Goal: Information Seeking & Learning: Compare options

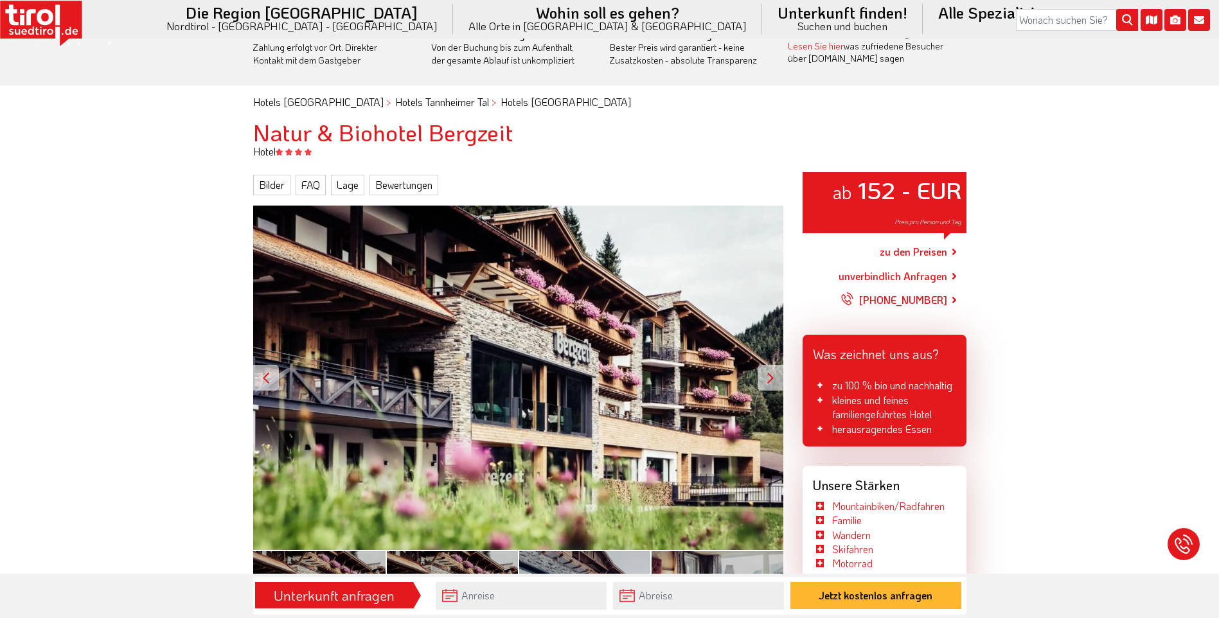
scroll to position [64, 0]
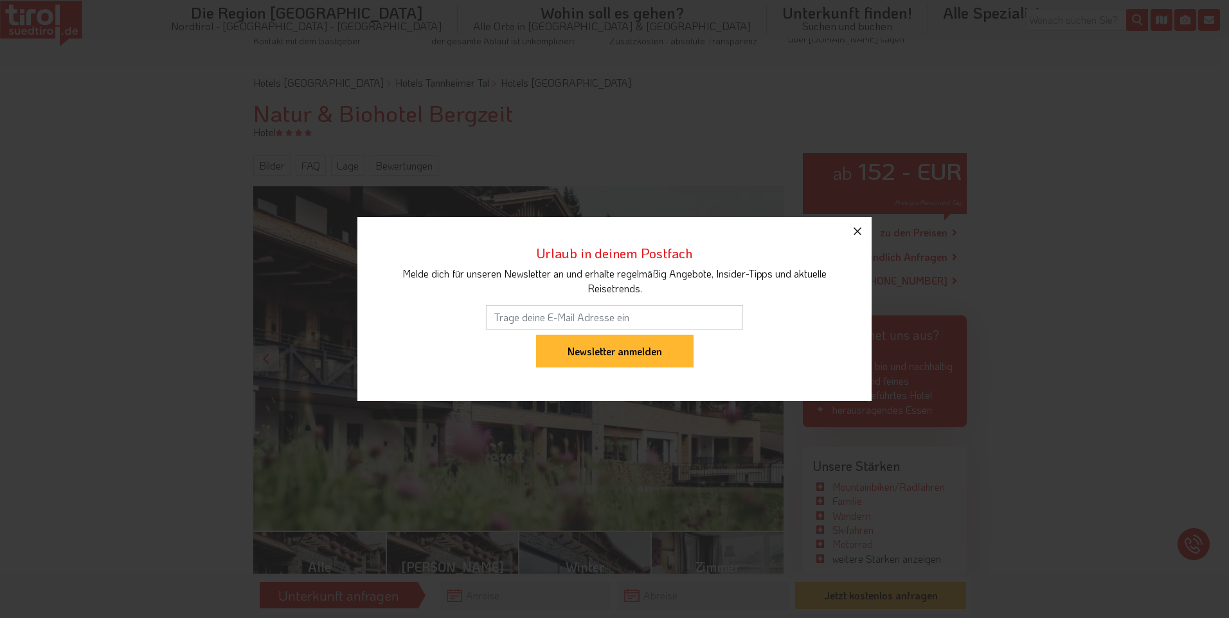
click at [857, 233] on icon "button" at bounding box center [857, 231] width 15 height 15
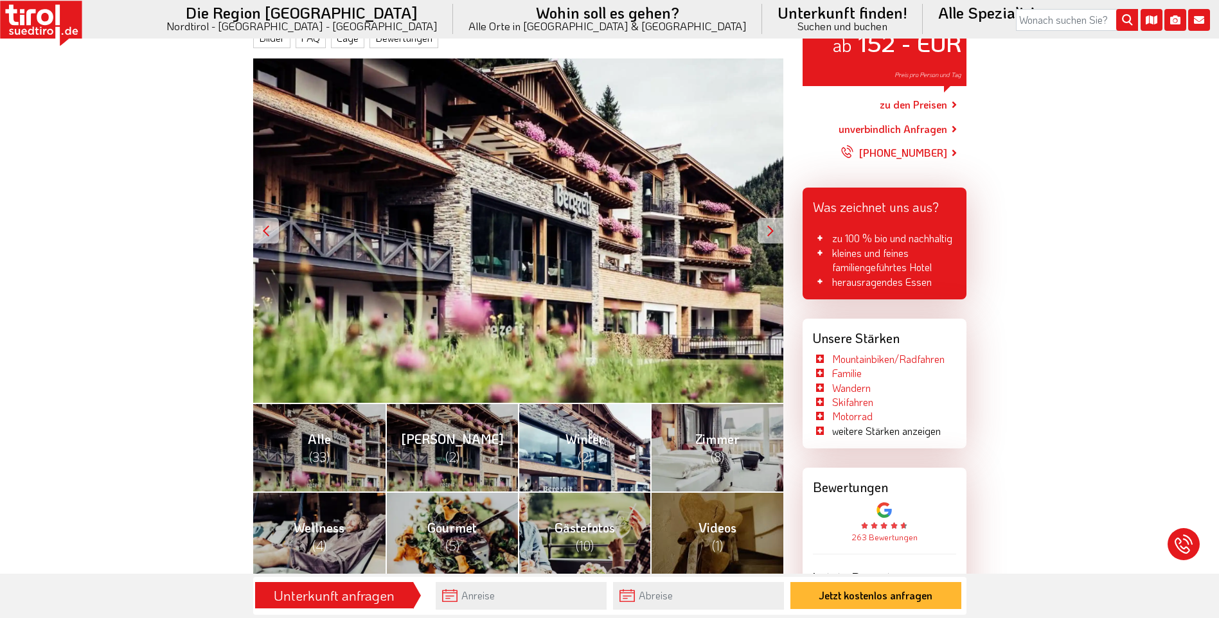
scroll to position [193, 0]
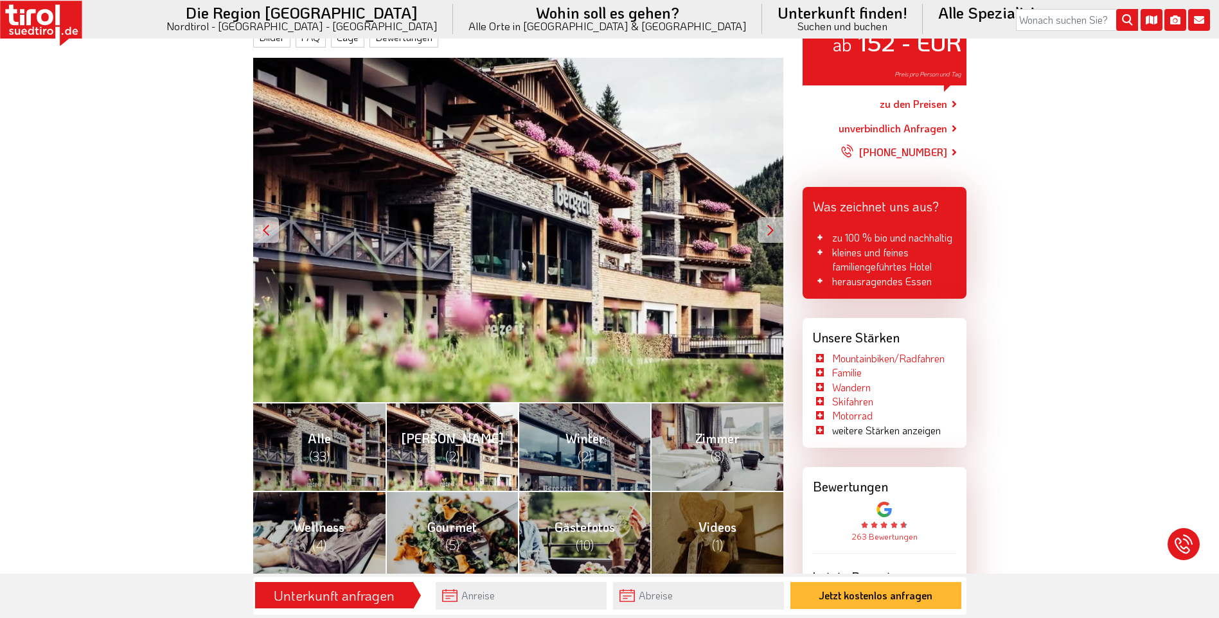
click at [454, 450] on span "(2)" at bounding box center [452, 456] width 14 height 17
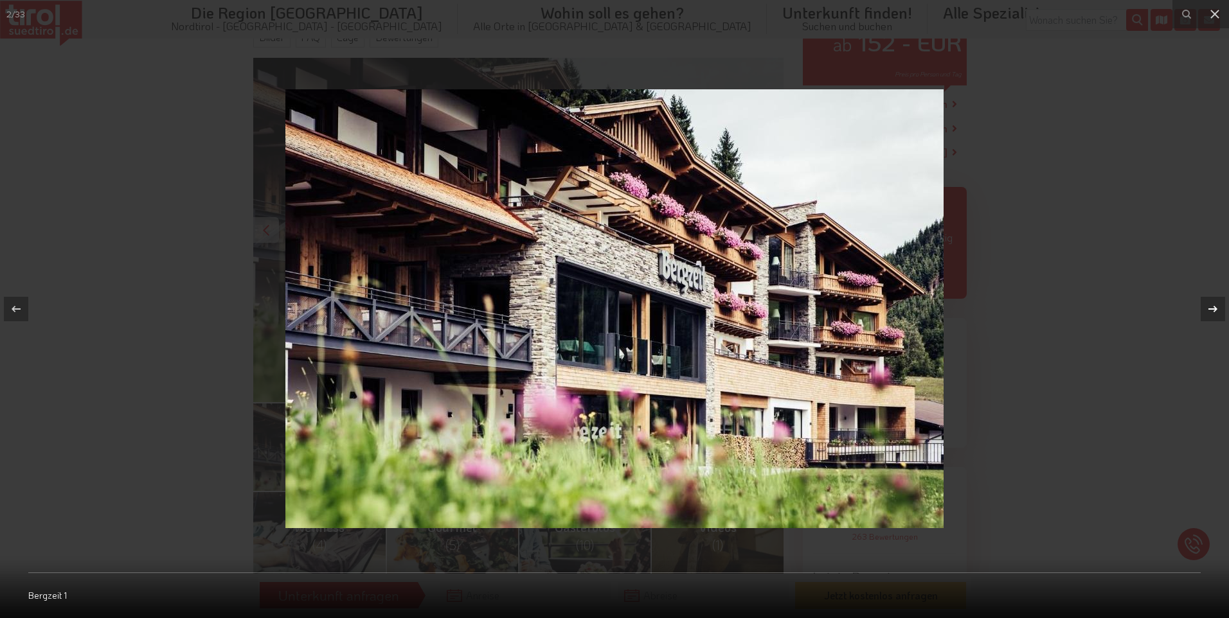
click at [1212, 305] on icon at bounding box center [1212, 308] width 15 height 15
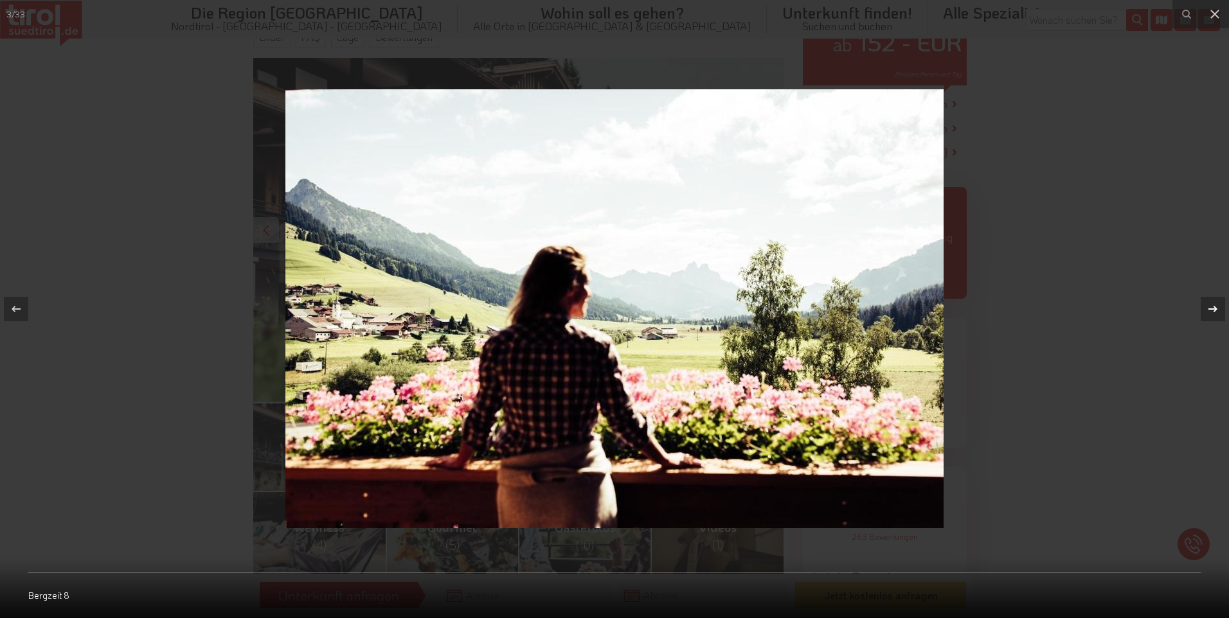
click at [1212, 305] on icon at bounding box center [1212, 308] width 15 height 15
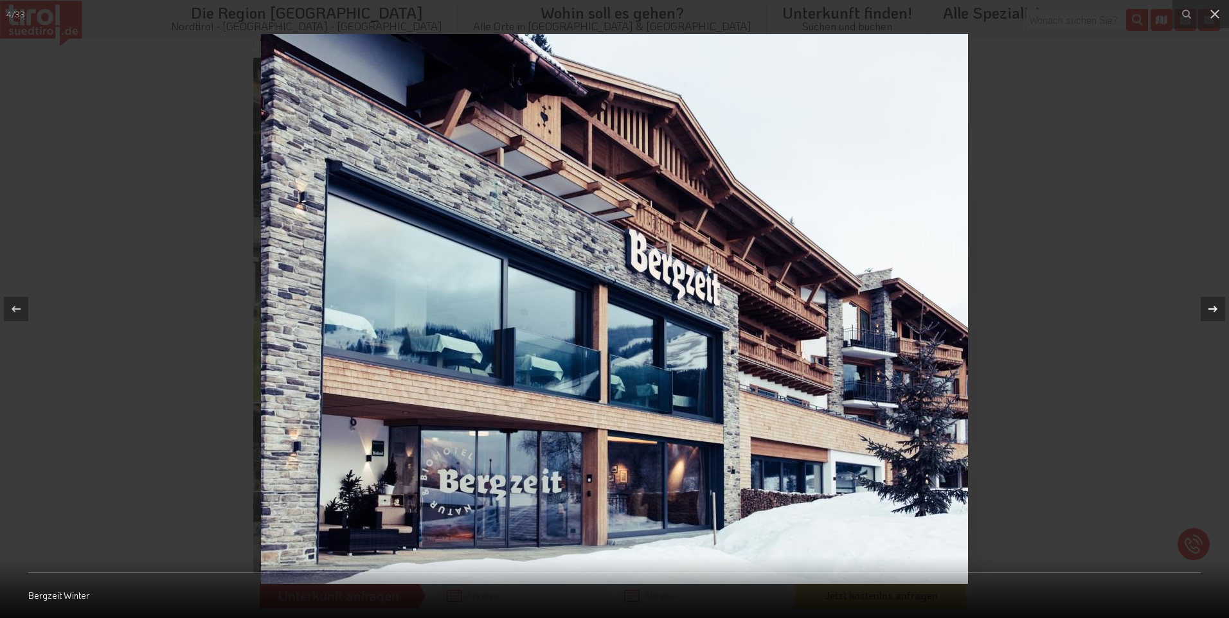
click at [1212, 305] on icon at bounding box center [1212, 308] width 15 height 15
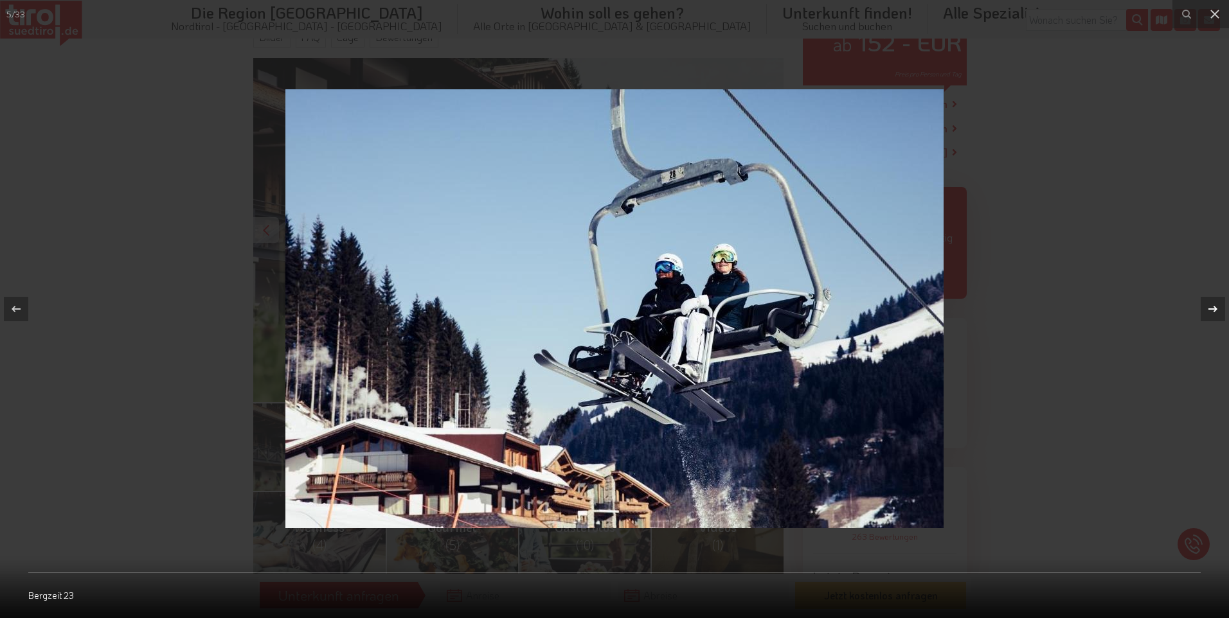
click at [1212, 305] on icon at bounding box center [1212, 308] width 15 height 15
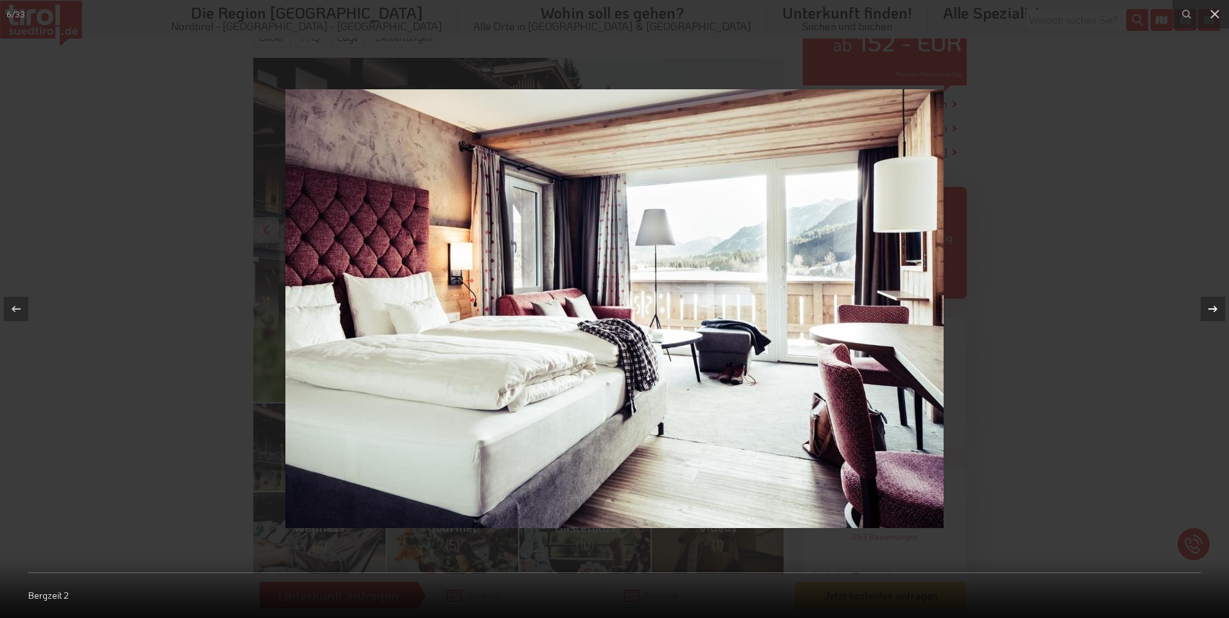
click at [1212, 305] on icon at bounding box center [1212, 308] width 15 height 15
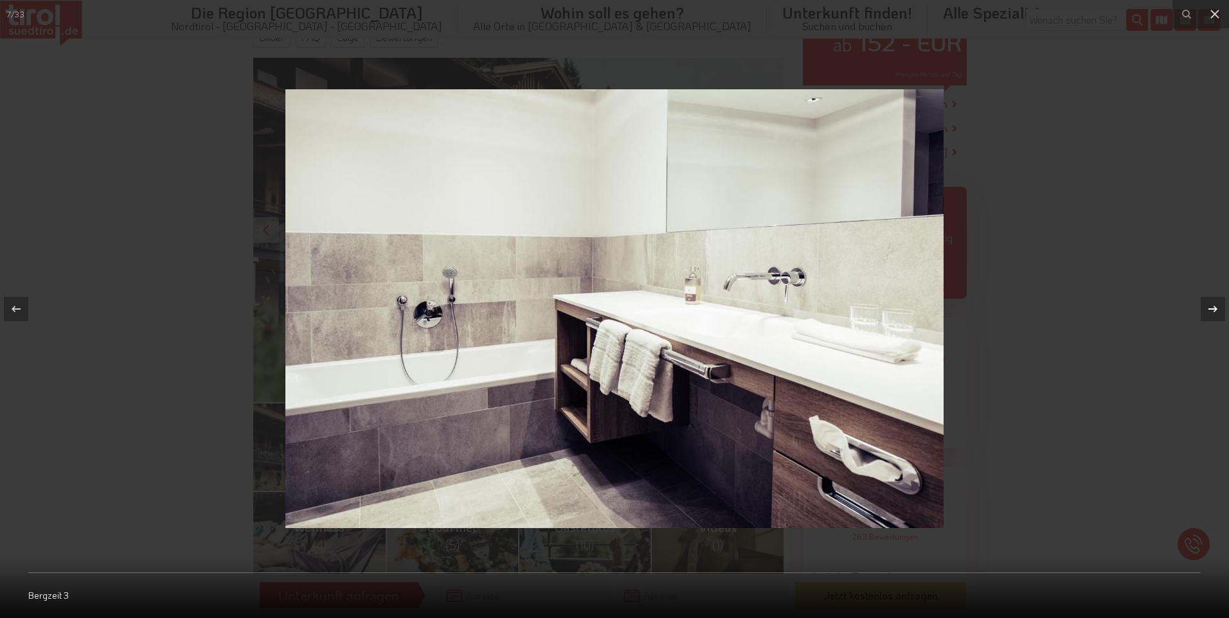
click at [1212, 305] on icon at bounding box center [1212, 308] width 15 height 15
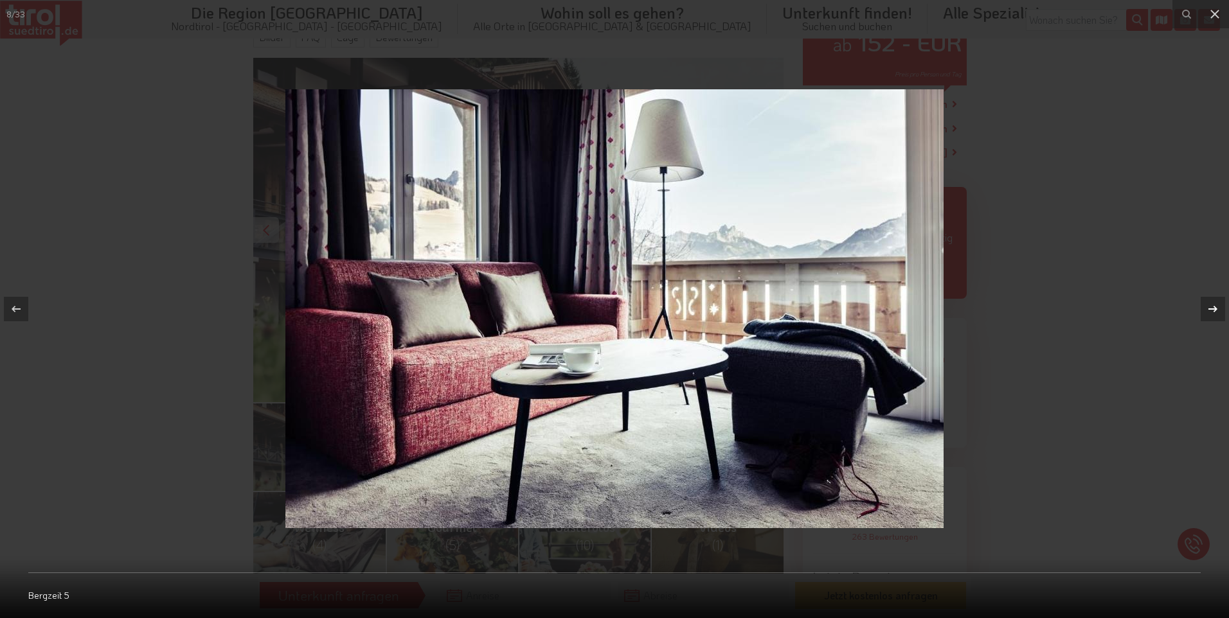
click at [1212, 305] on icon at bounding box center [1212, 308] width 15 height 15
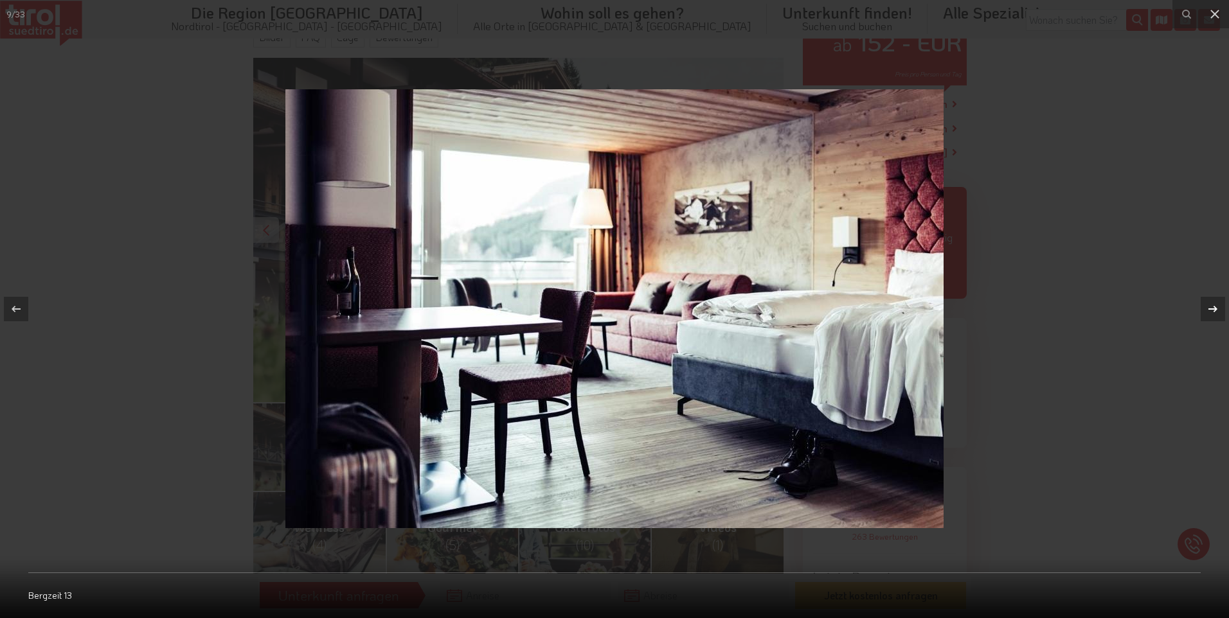
click at [1212, 305] on icon at bounding box center [1212, 308] width 15 height 15
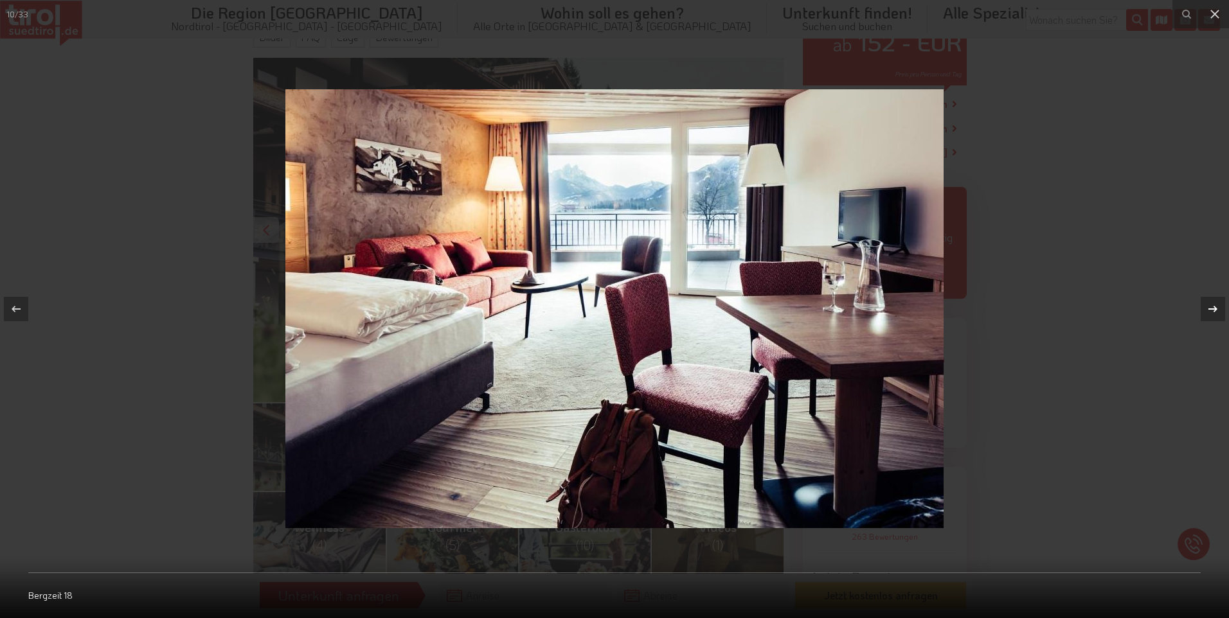
click at [1212, 305] on icon at bounding box center [1212, 308] width 15 height 15
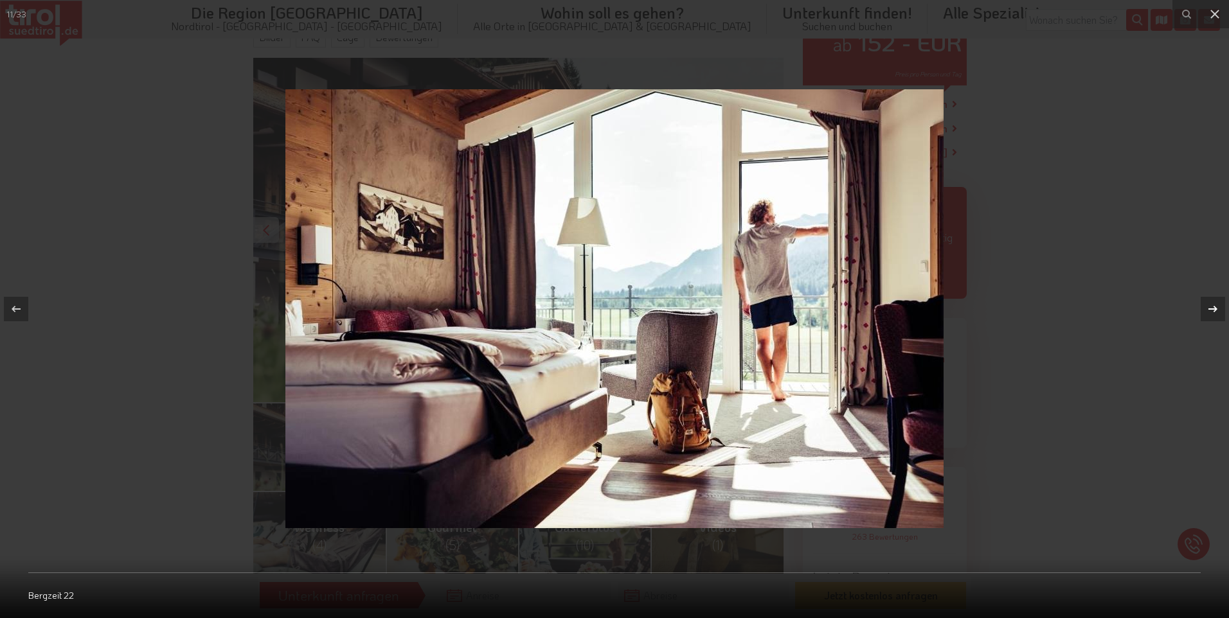
click at [1212, 305] on icon at bounding box center [1212, 308] width 15 height 15
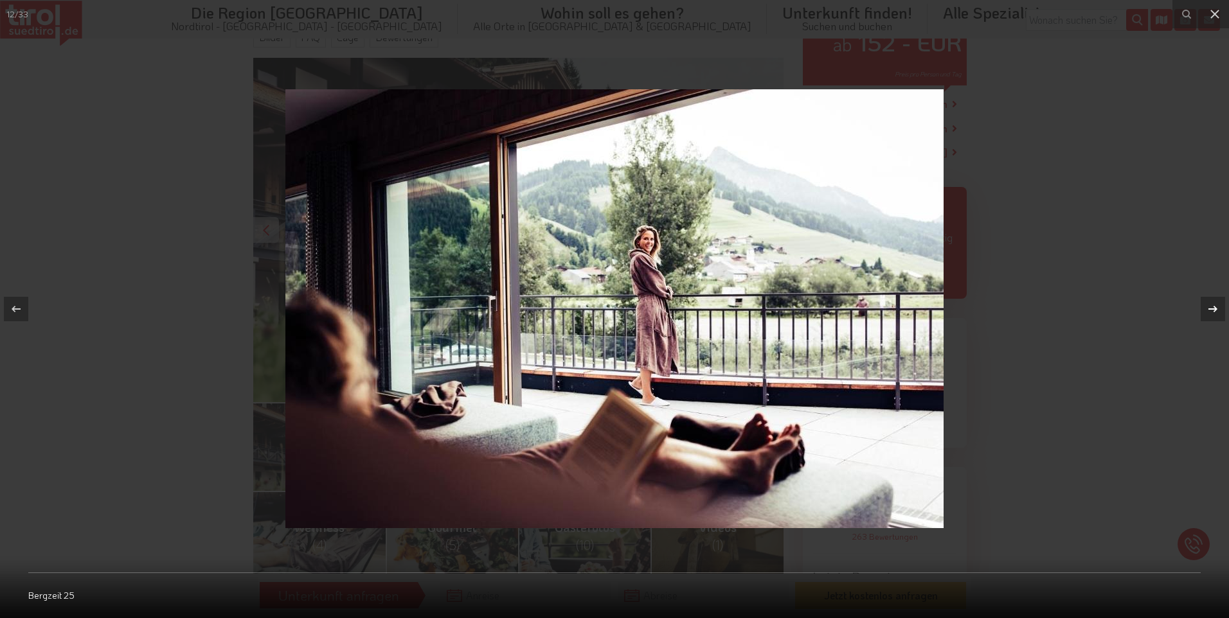
click at [1212, 305] on icon at bounding box center [1212, 308] width 15 height 15
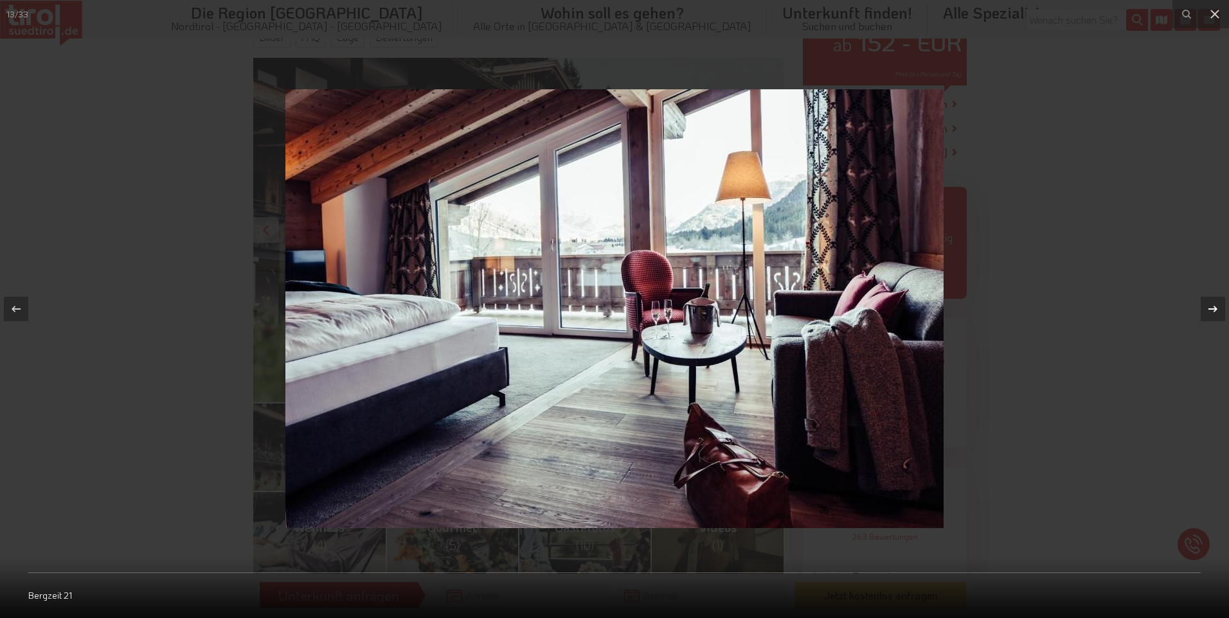
click at [1212, 305] on icon at bounding box center [1212, 308] width 15 height 15
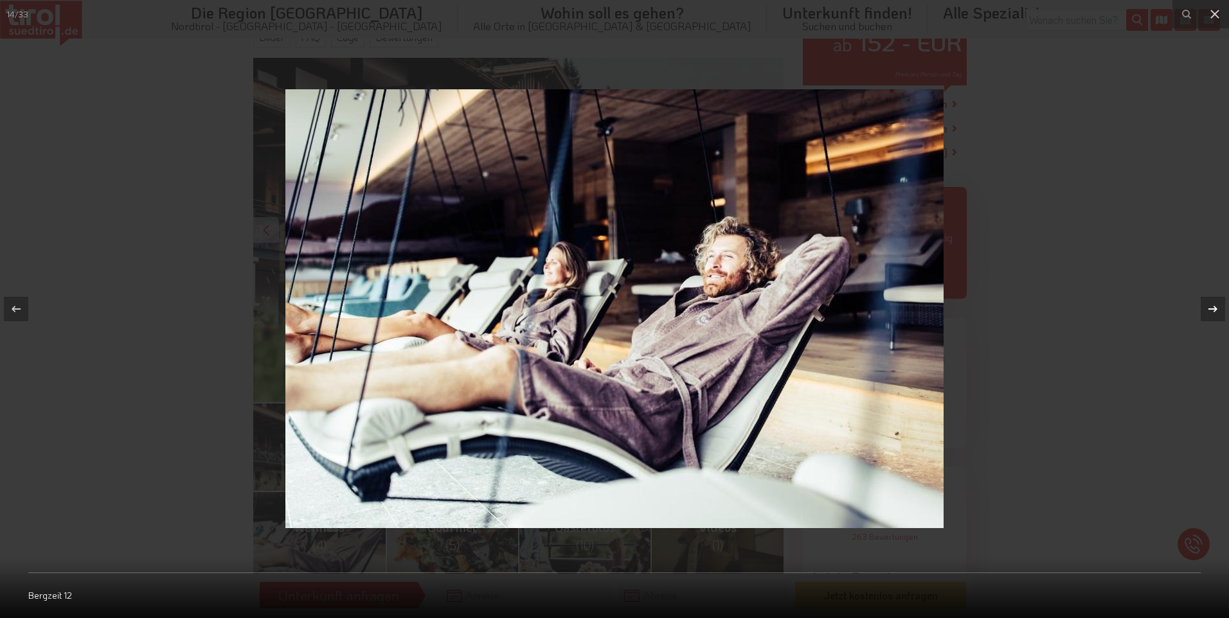
click at [1212, 305] on icon at bounding box center [1212, 308] width 15 height 15
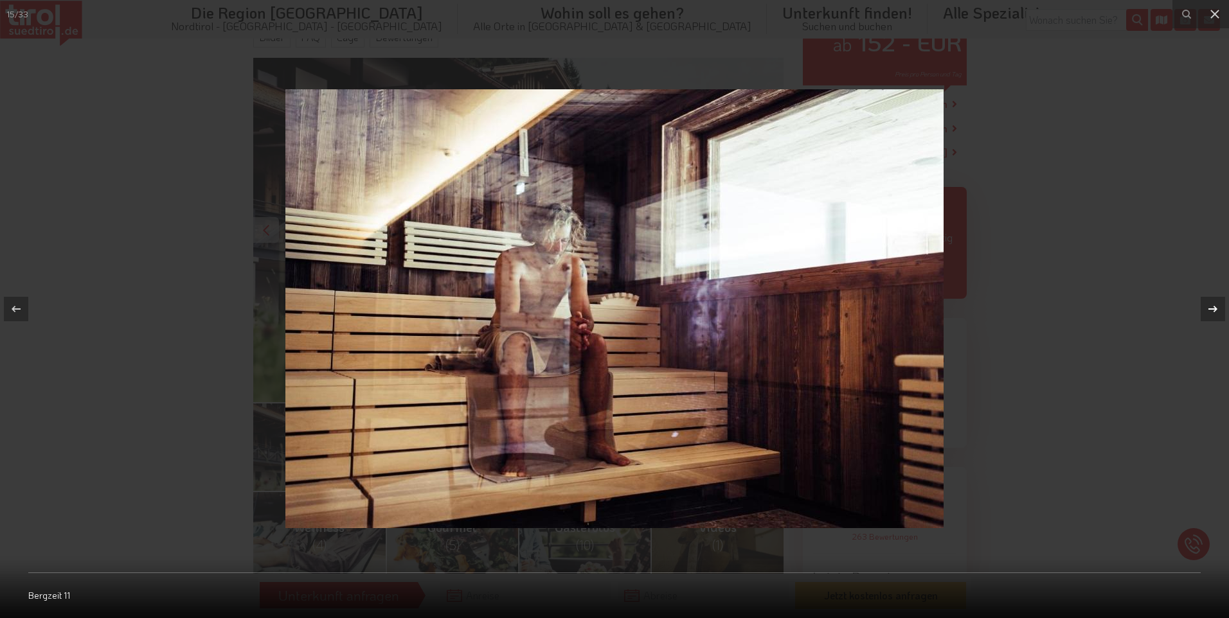
click at [1212, 305] on icon at bounding box center [1212, 308] width 15 height 15
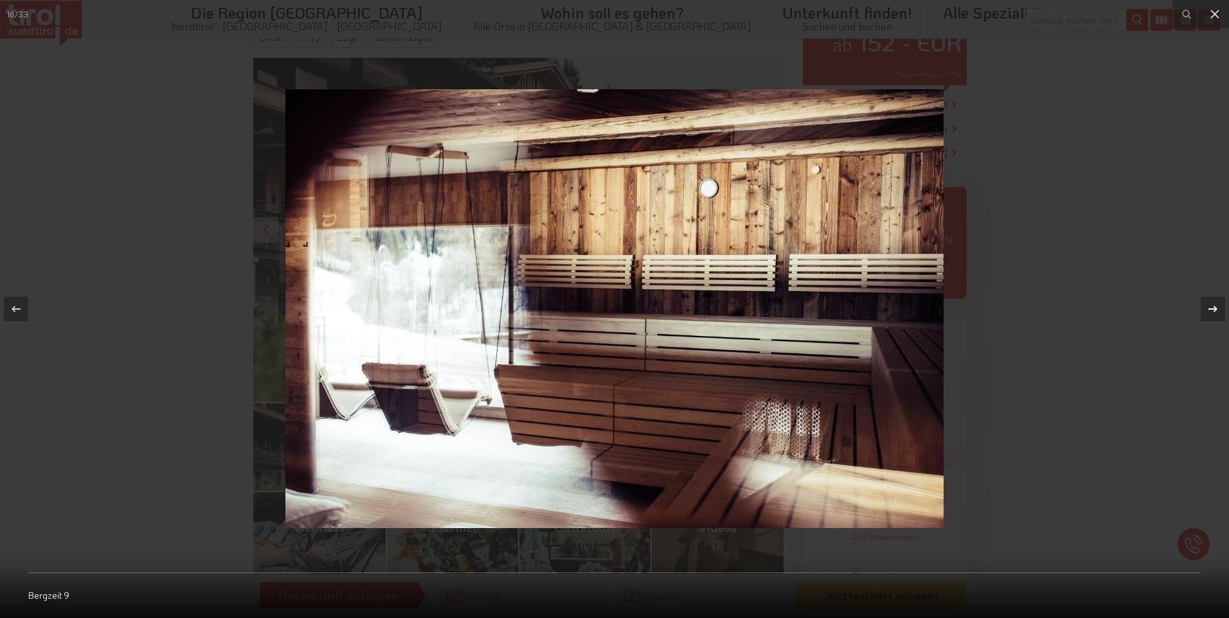
click at [1212, 305] on icon at bounding box center [1212, 308] width 15 height 15
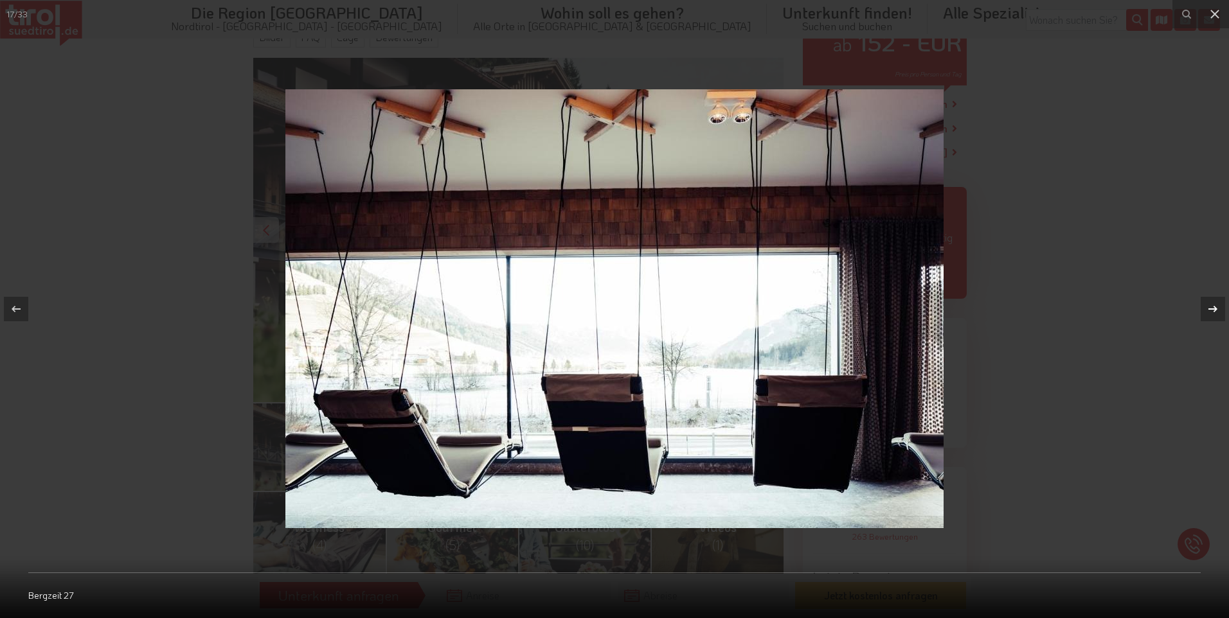
click at [1212, 305] on icon at bounding box center [1212, 308] width 15 height 15
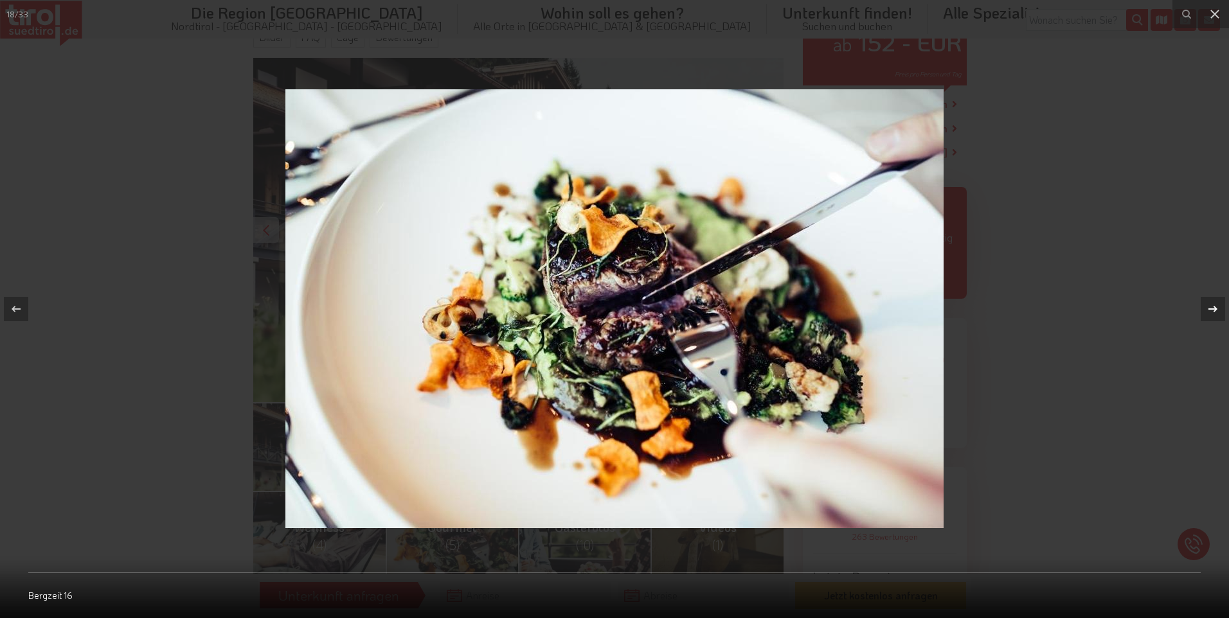
click at [1212, 305] on icon at bounding box center [1212, 308] width 15 height 15
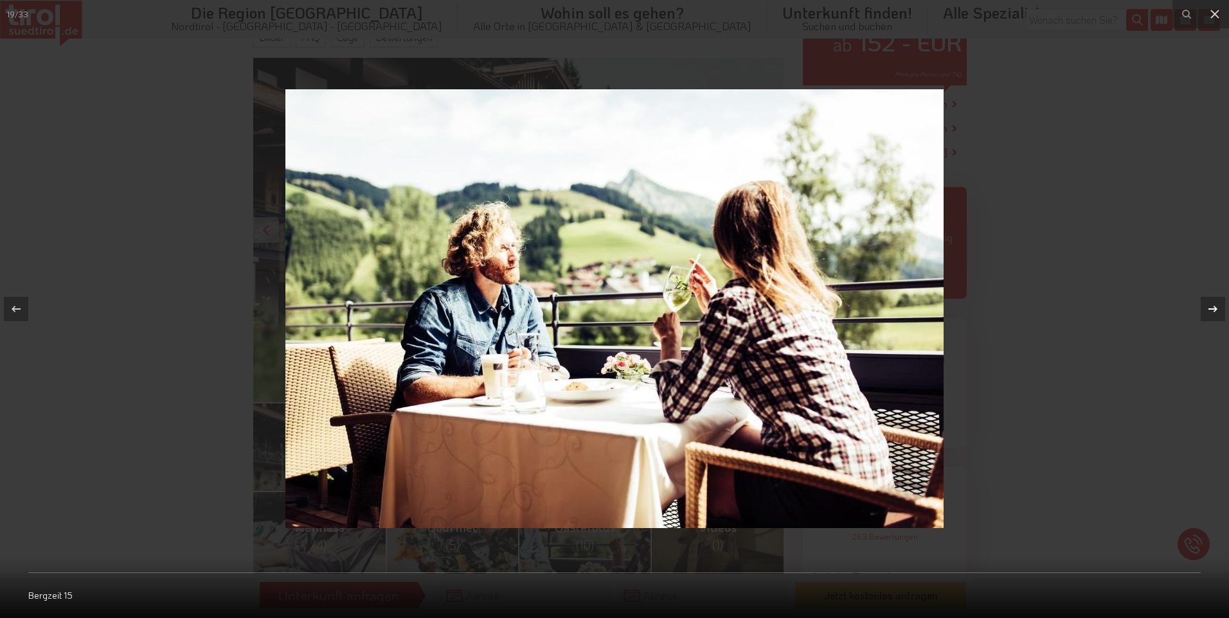
click at [1212, 305] on icon at bounding box center [1212, 308] width 15 height 15
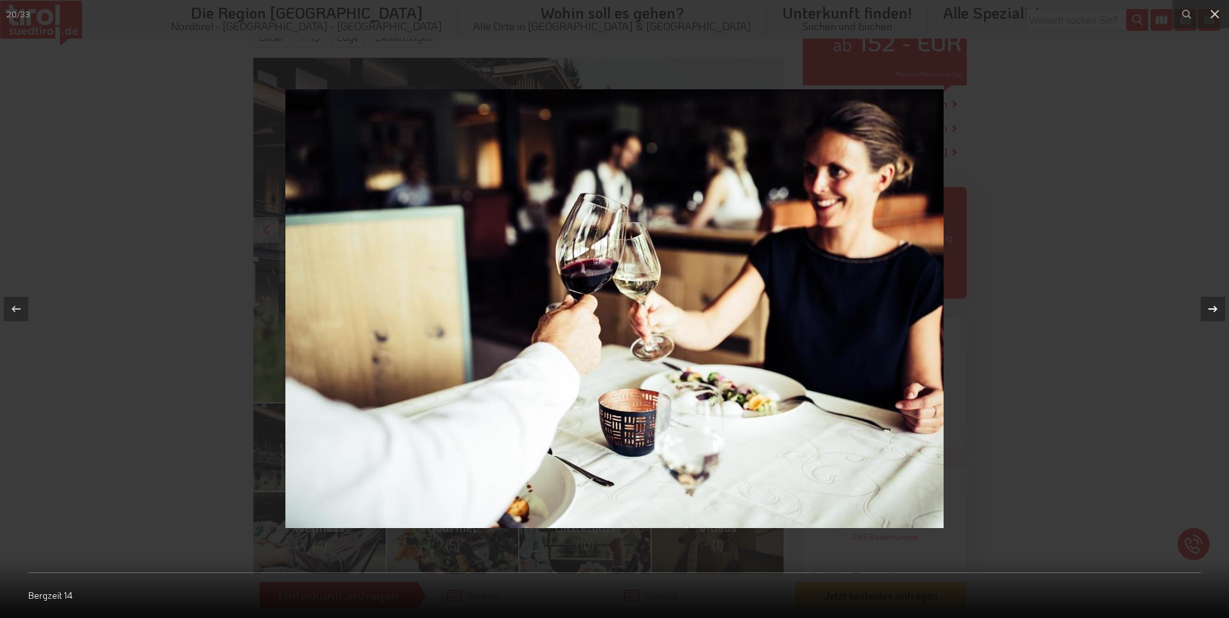
click at [1212, 305] on icon at bounding box center [1212, 308] width 15 height 15
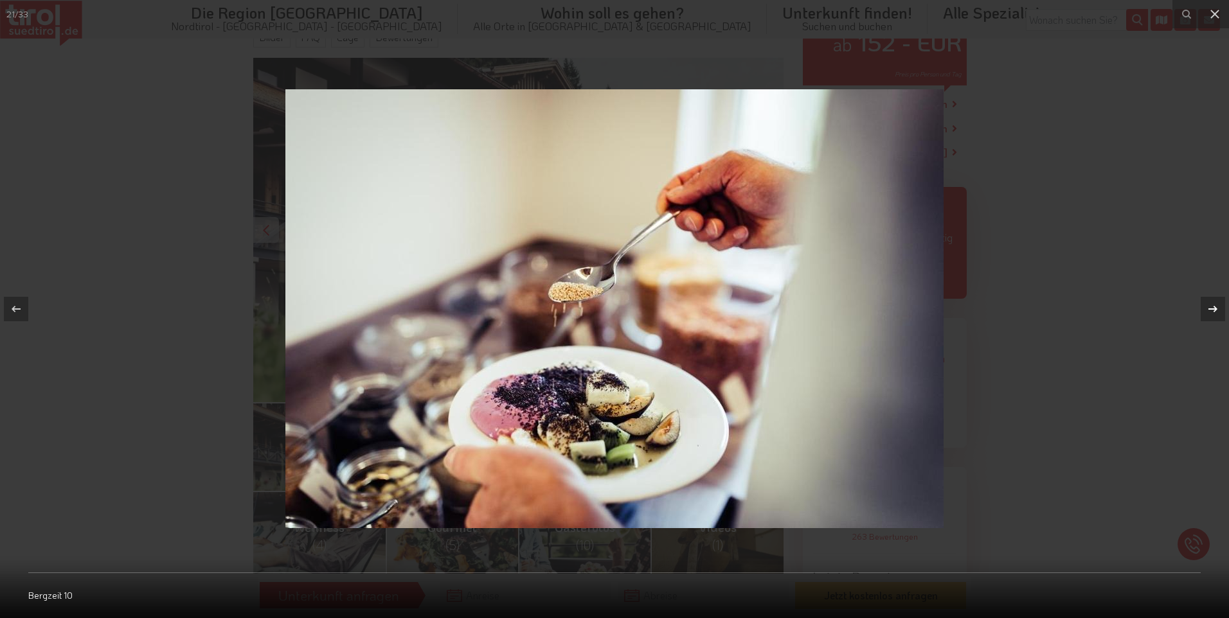
click at [1212, 305] on icon at bounding box center [1212, 308] width 15 height 15
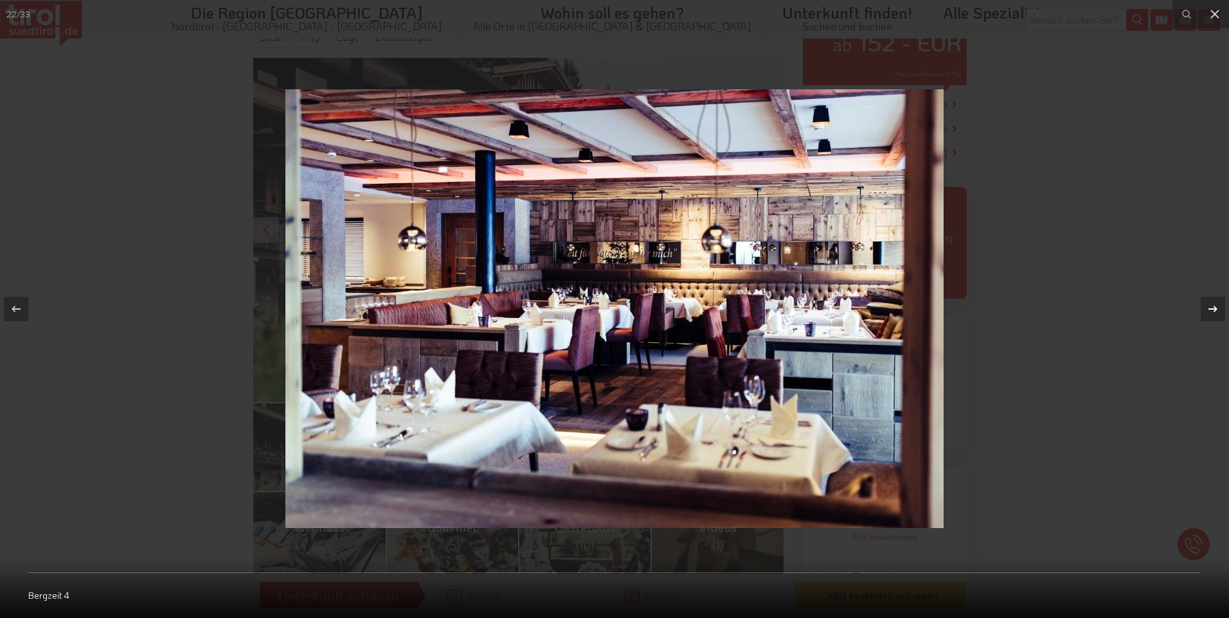
click at [1212, 305] on icon at bounding box center [1212, 308] width 15 height 15
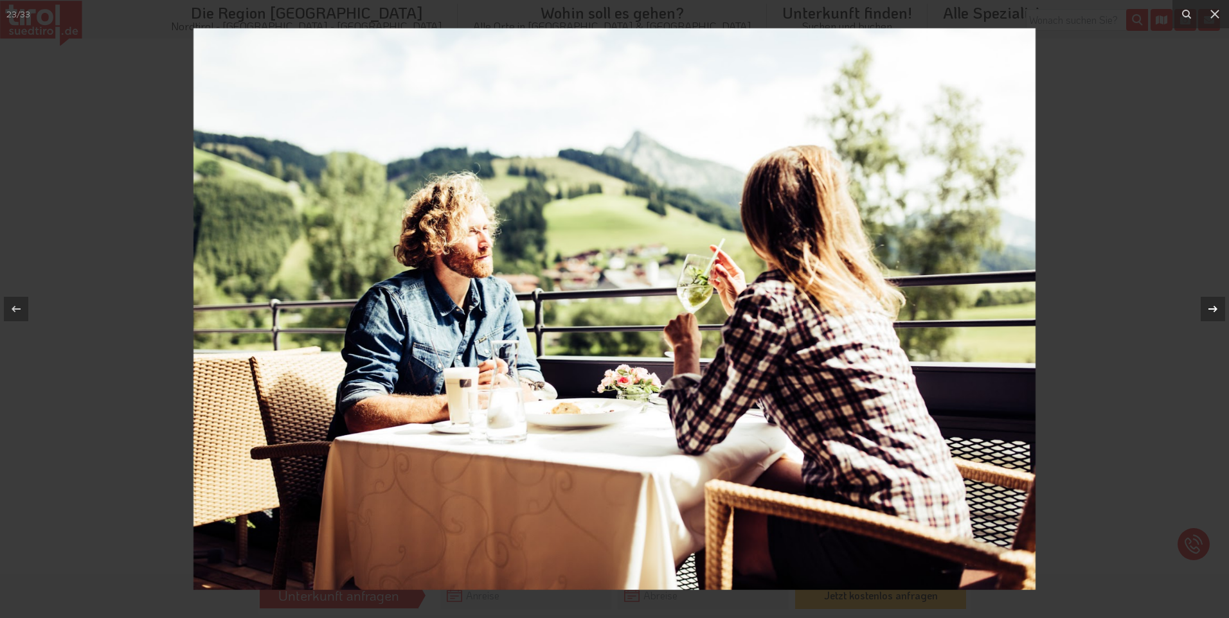
click at [1212, 305] on icon at bounding box center [1212, 308] width 15 height 15
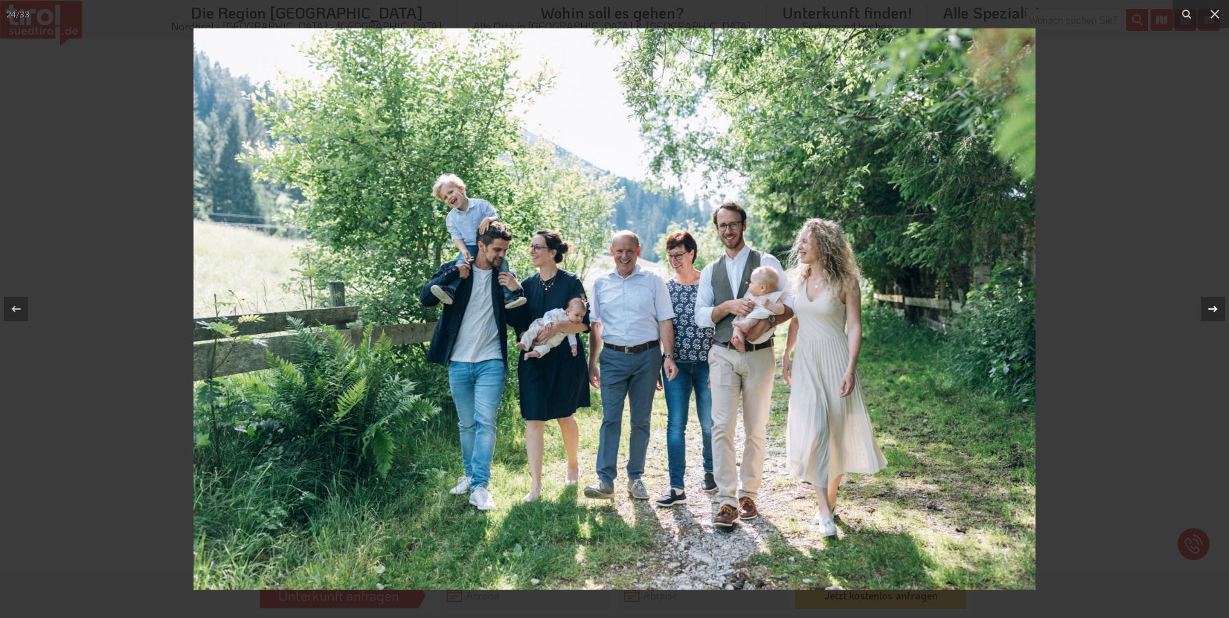
click at [1212, 305] on icon at bounding box center [1212, 308] width 15 height 15
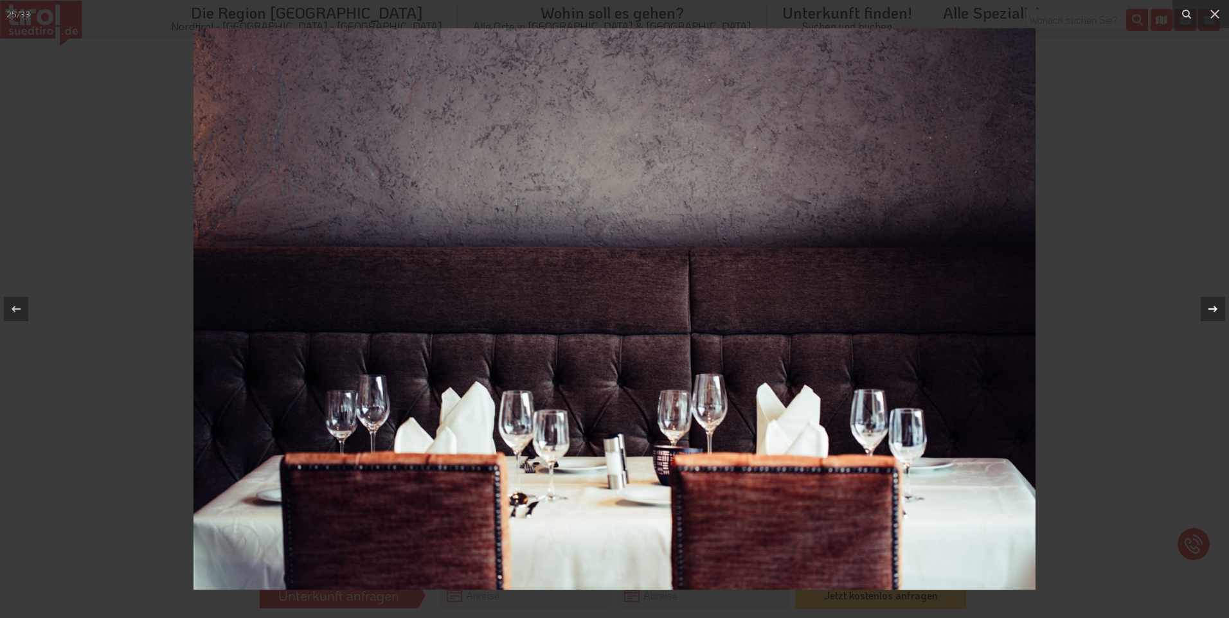
click at [1212, 305] on icon at bounding box center [1212, 308] width 15 height 15
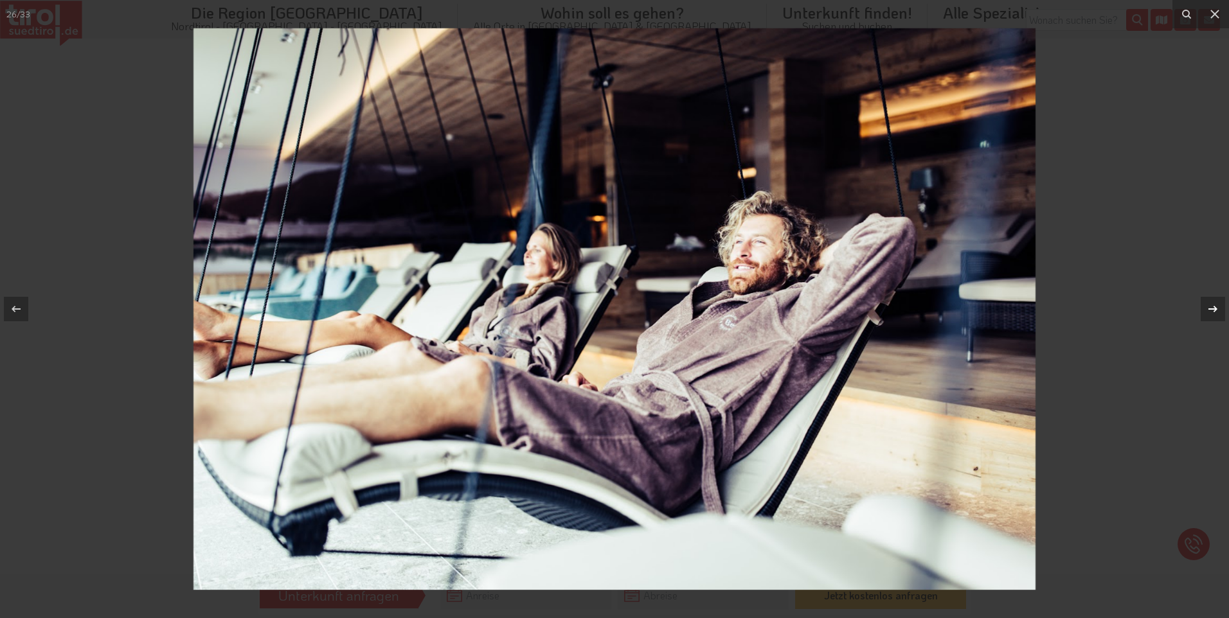
click at [1212, 305] on icon at bounding box center [1212, 308] width 15 height 15
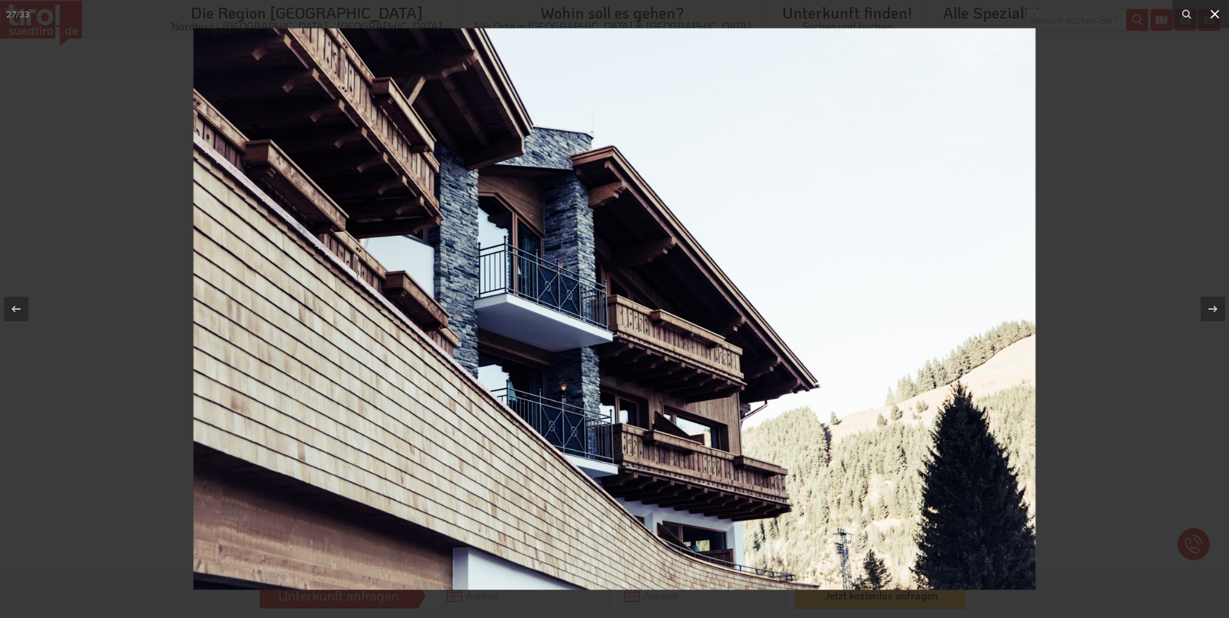
click at [1215, 13] on icon at bounding box center [1214, 13] width 15 height 15
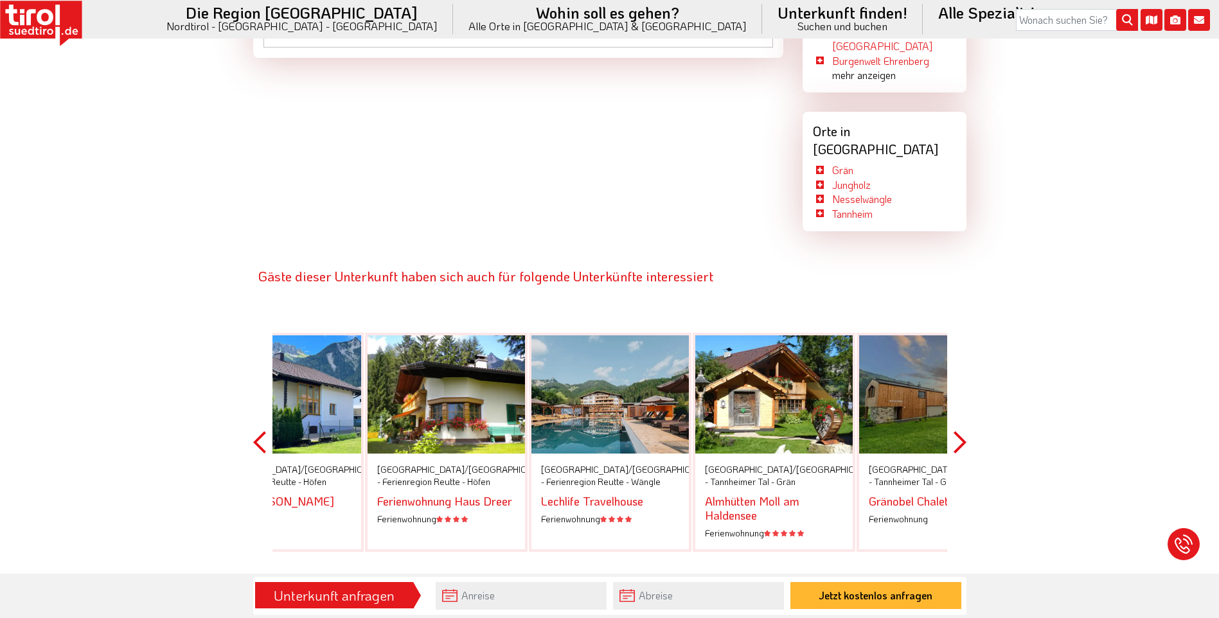
scroll to position [1864, 0]
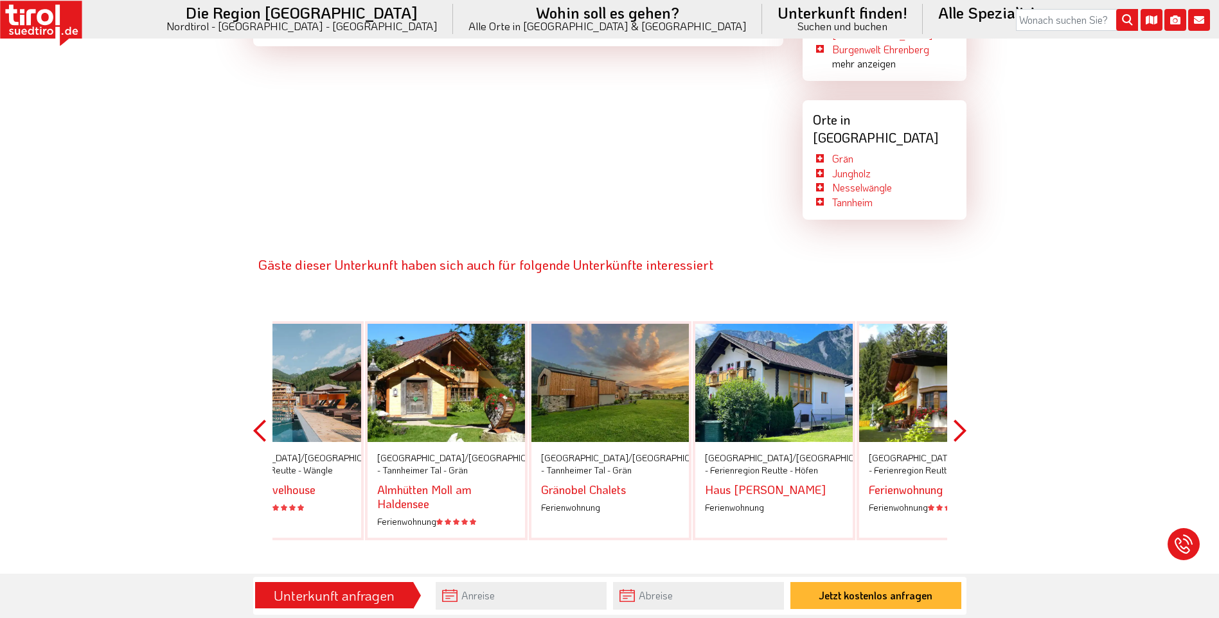
click at [318, 339] on div at bounding box center [282, 383] width 157 height 118
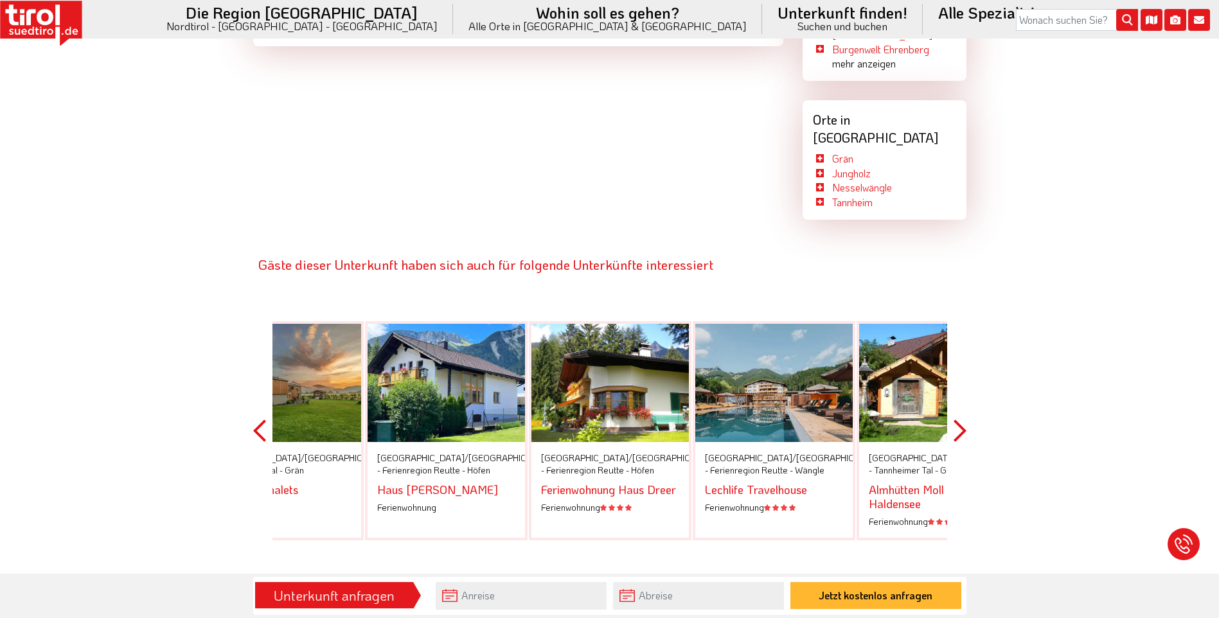
click at [960, 400] on button "Next" at bounding box center [960, 430] width 13 height 291
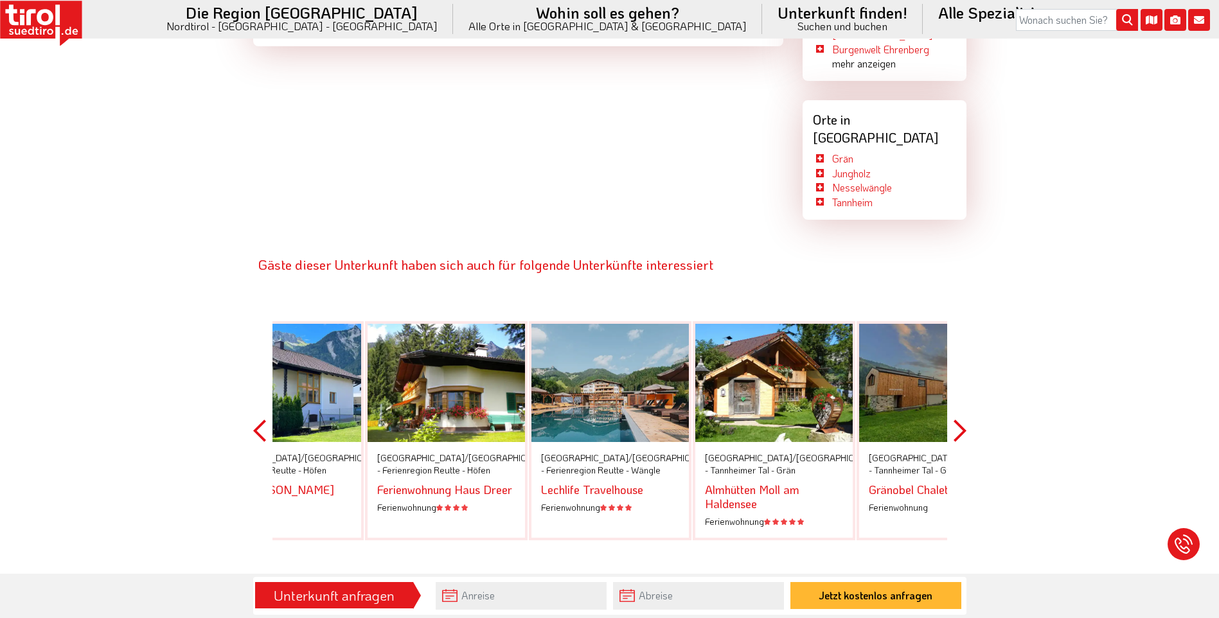
click at [960, 400] on button "Next" at bounding box center [960, 430] width 13 height 291
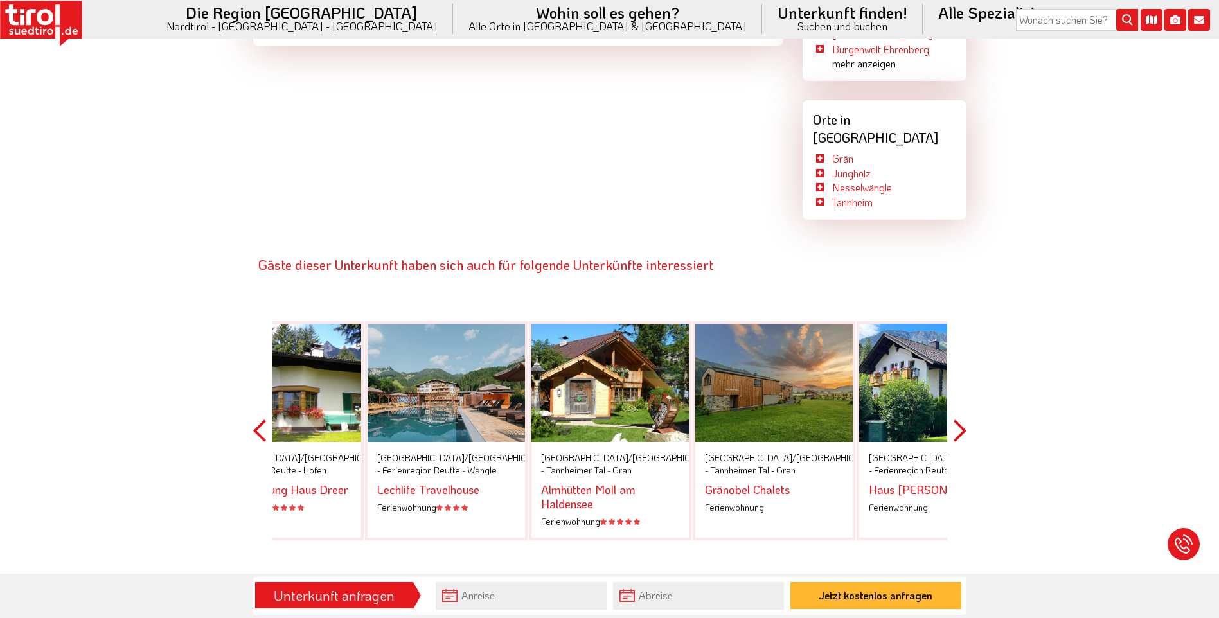
click at [960, 400] on button "Next" at bounding box center [960, 430] width 13 height 291
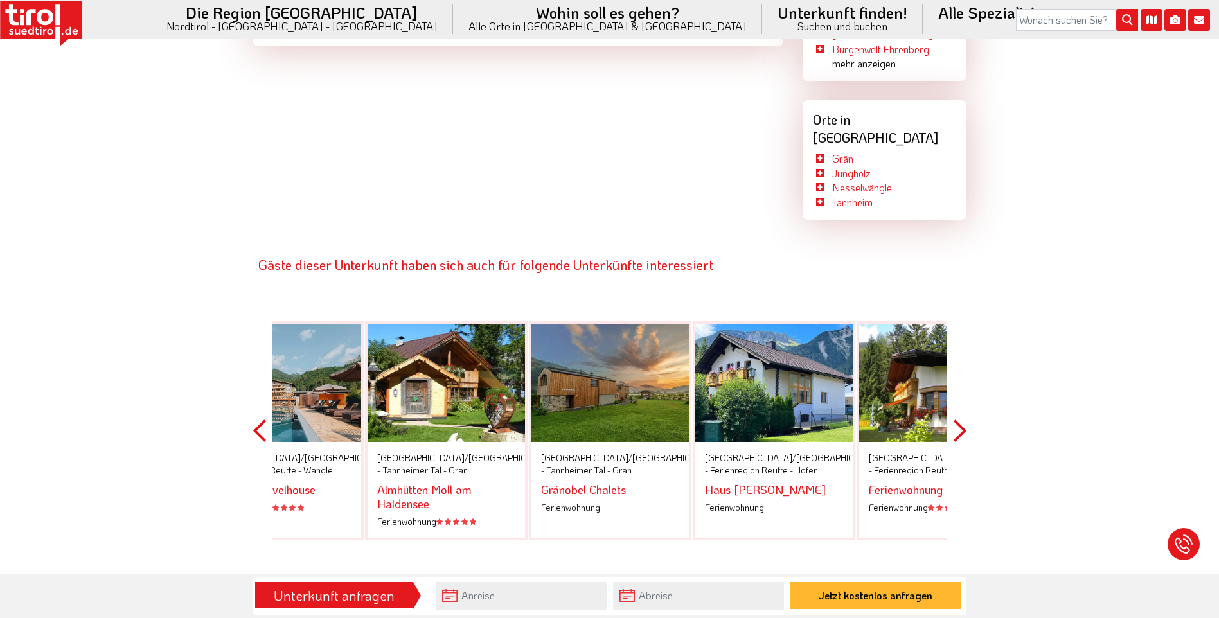
click at [960, 400] on button "Next" at bounding box center [960, 430] width 13 height 291
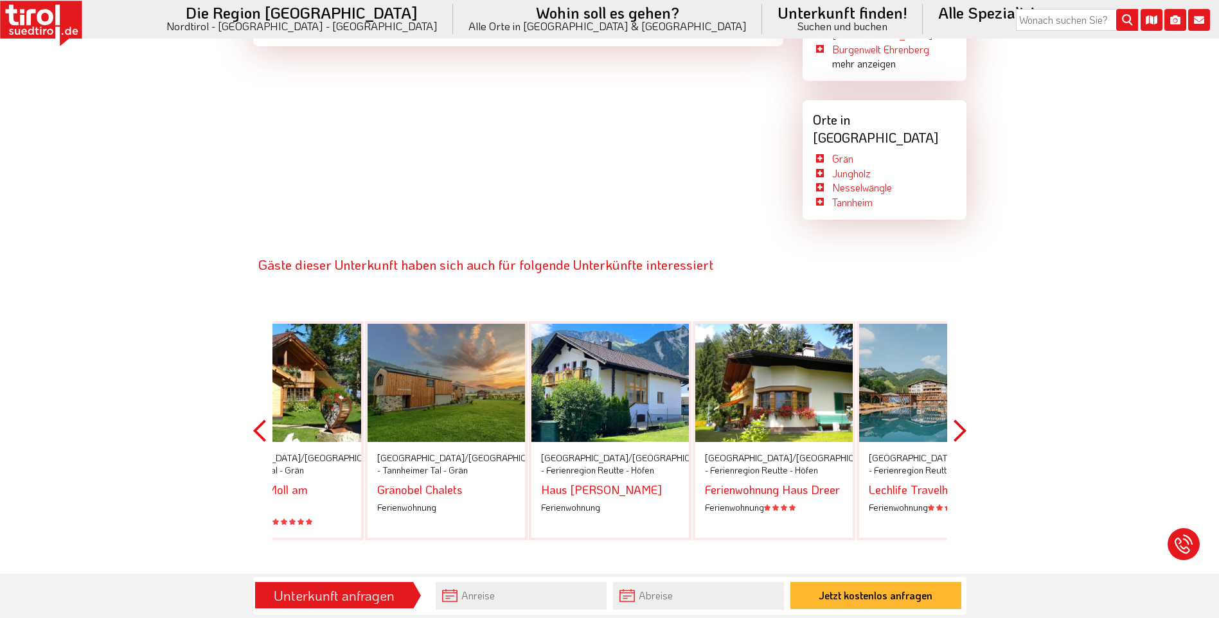
click at [960, 400] on button "Next" at bounding box center [960, 430] width 13 height 291
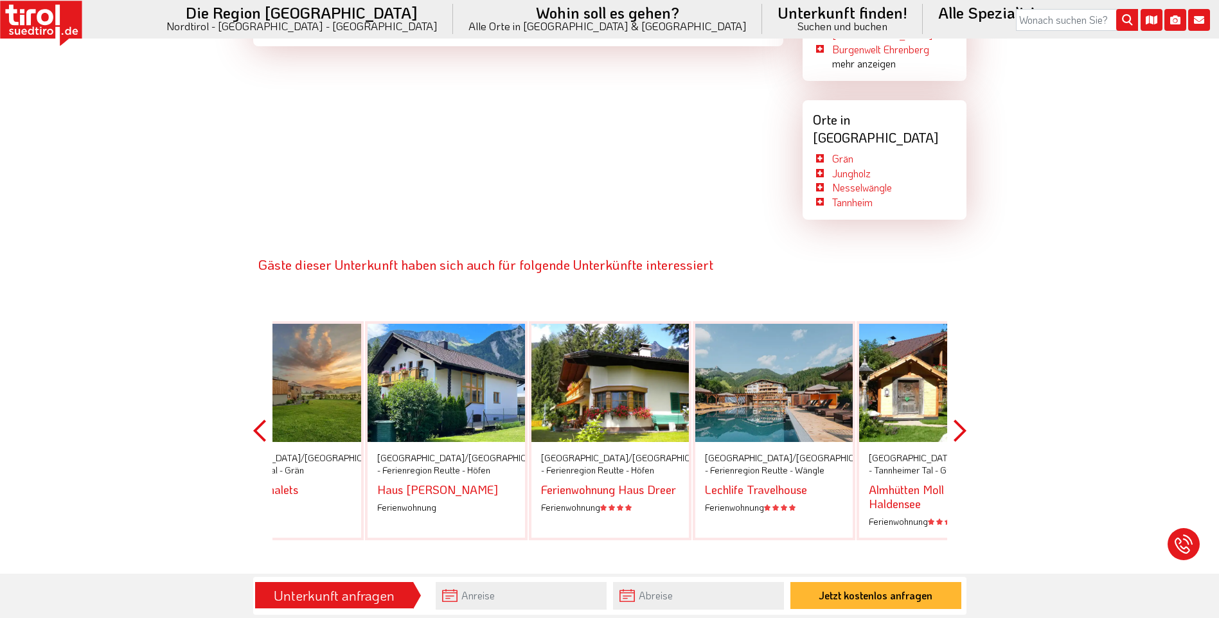
click at [960, 400] on button "Next" at bounding box center [960, 430] width 13 height 291
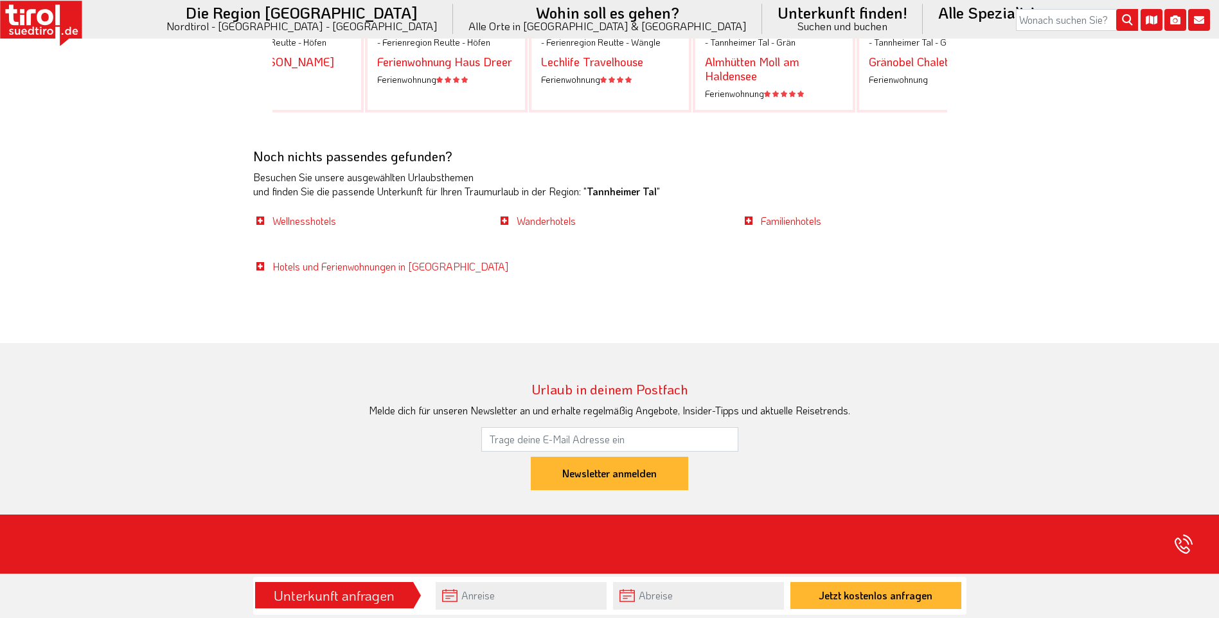
scroll to position [2314, 0]
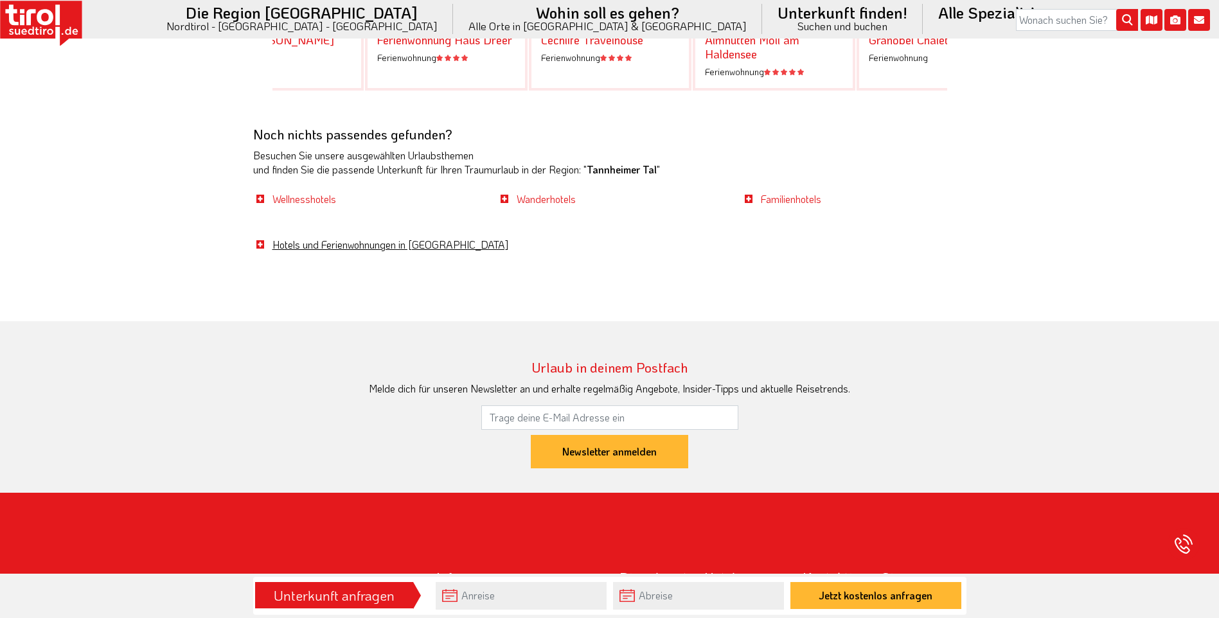
click at [339, 238] on link "Hotels und Ferienwohnungen in [GEOGRAPHIC_DATA]" at bounding box center [391, 244] width 236 height 13
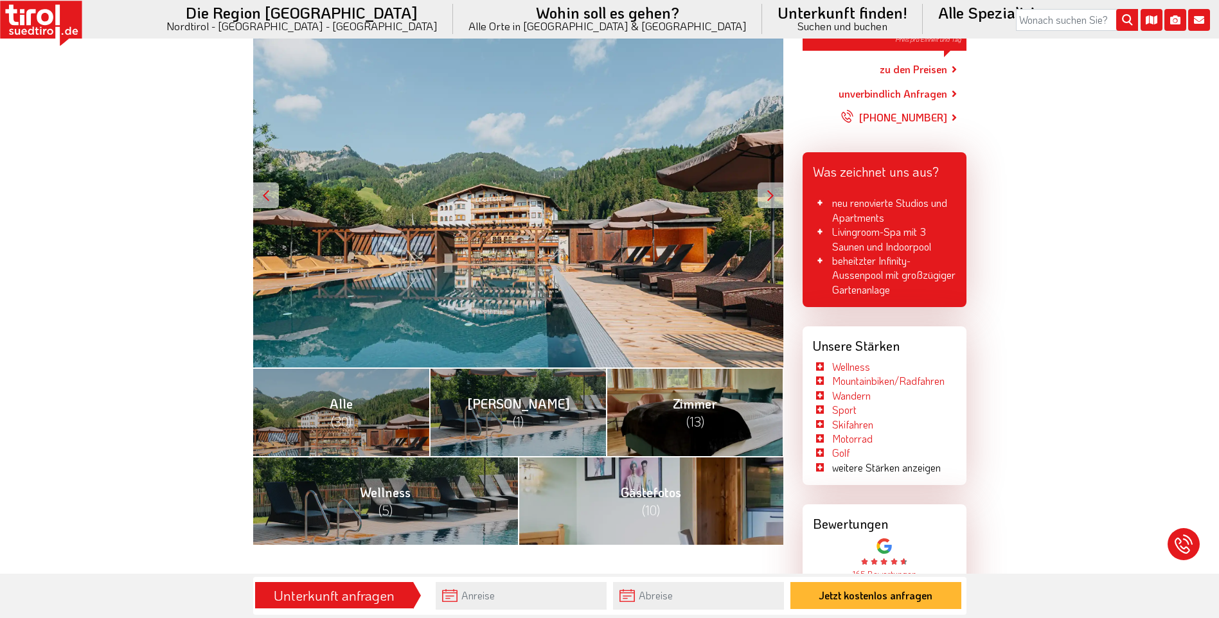
scroll to position [257, 0]
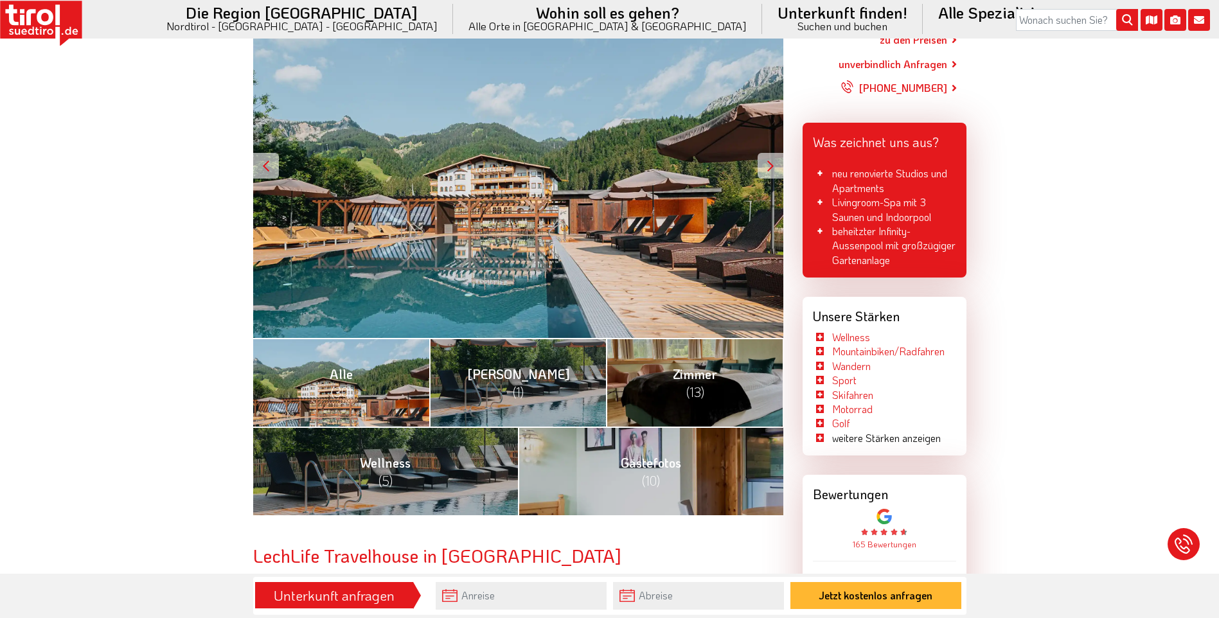
click at [337, 384] on span "(30)" at bounding box center [341, 392] width 21 height 17
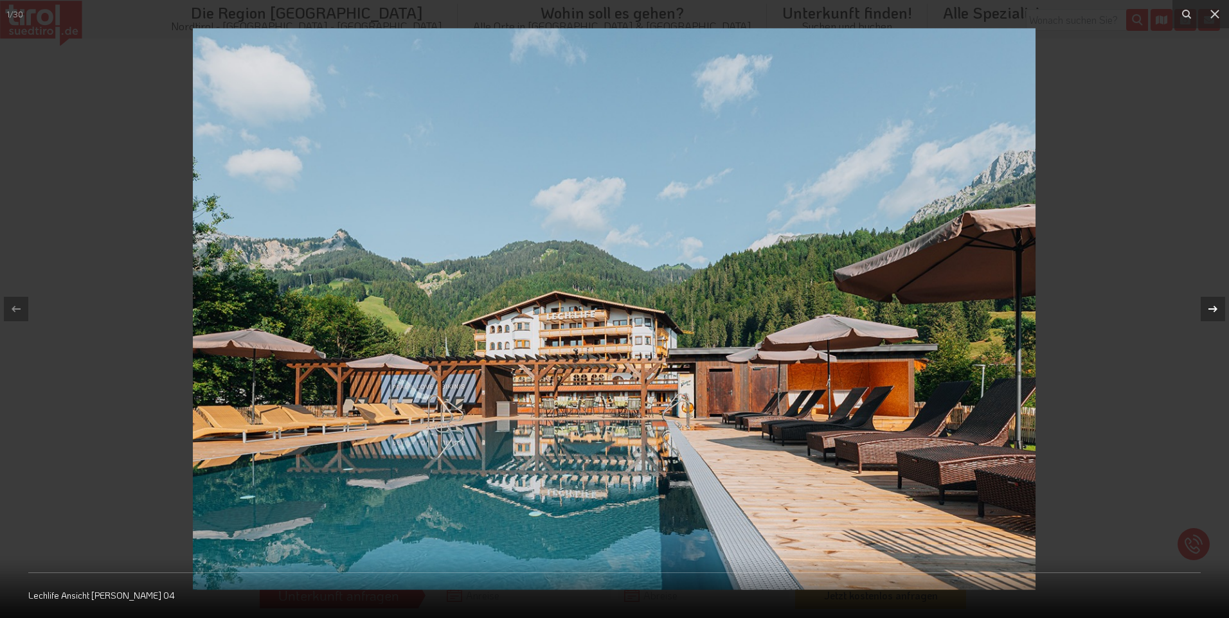
click at [1205, 307] on div at bounding box center [1213, 309] width 24 height 24
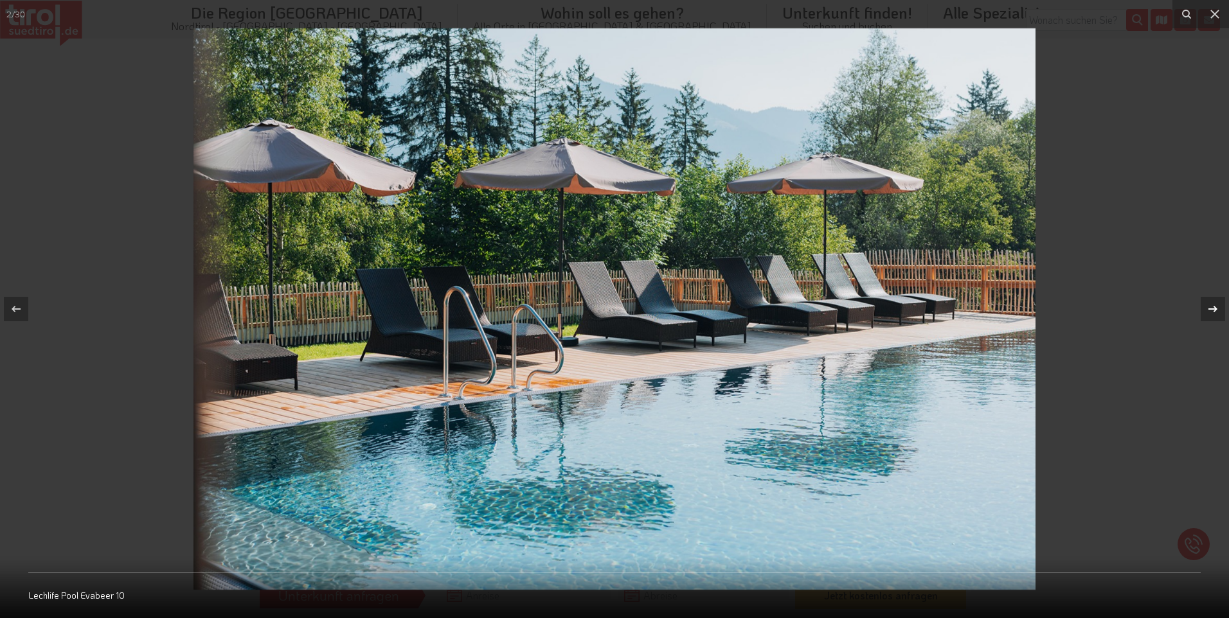
click at [1205, 307] on div at bounding box center [1213, 309] width 24 height 24
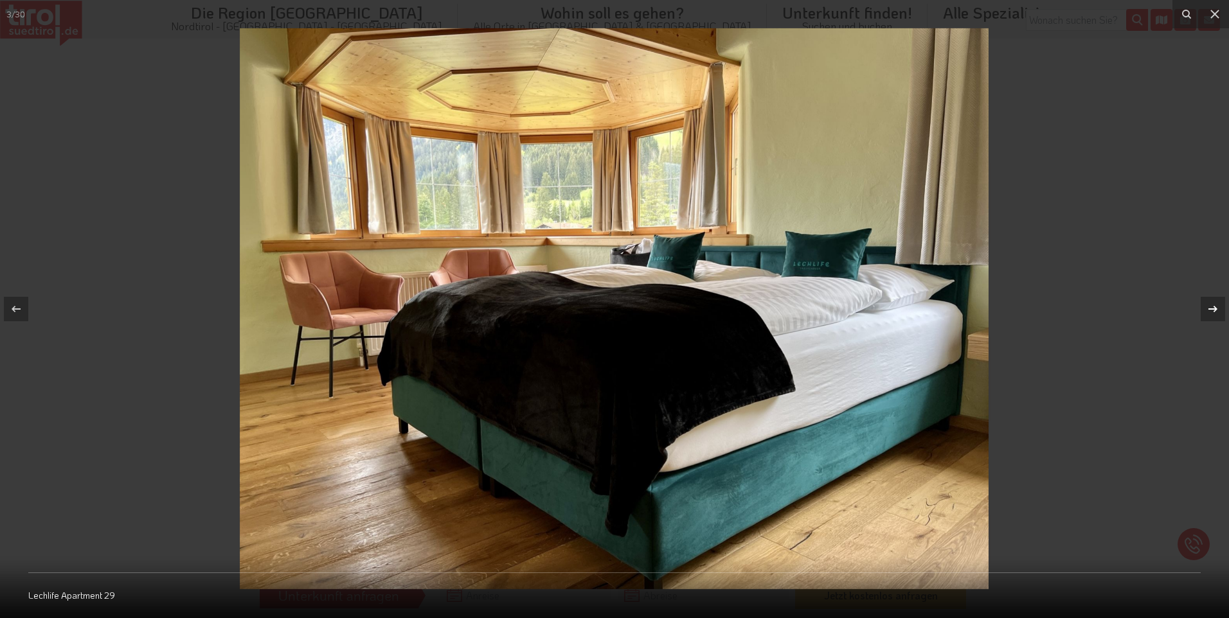
click at [1205, 307] on div at bounding box center [1213, 309] width 24 height 24
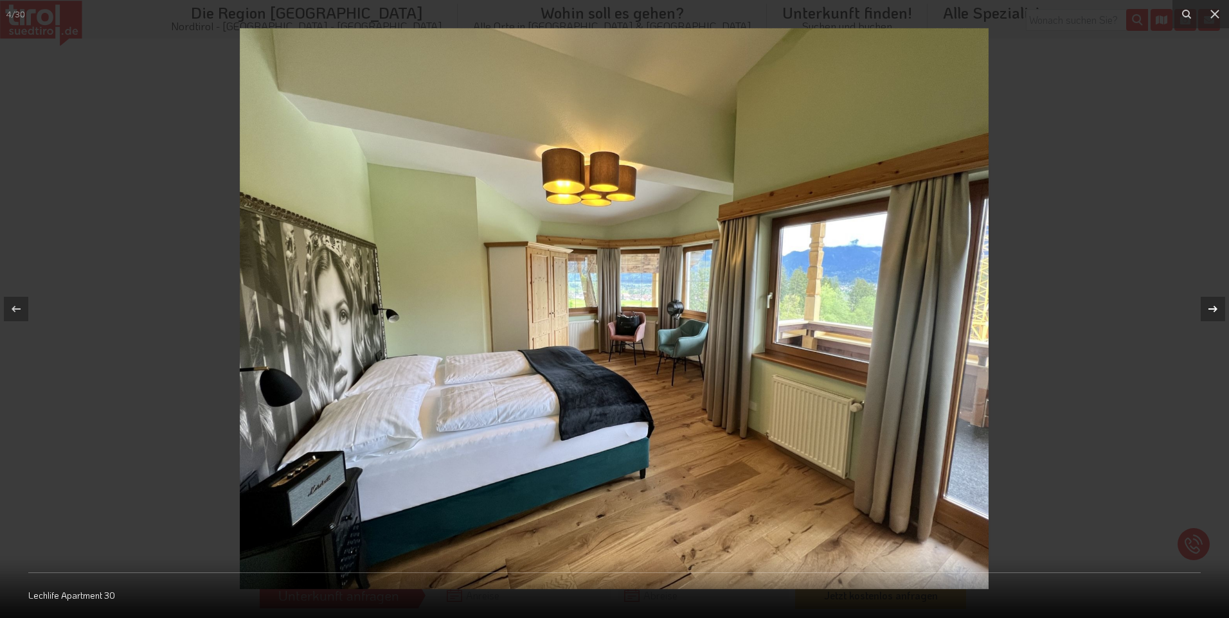
click at [1205, 307] on div at bounding box center [1213, 309] width 24 height 24
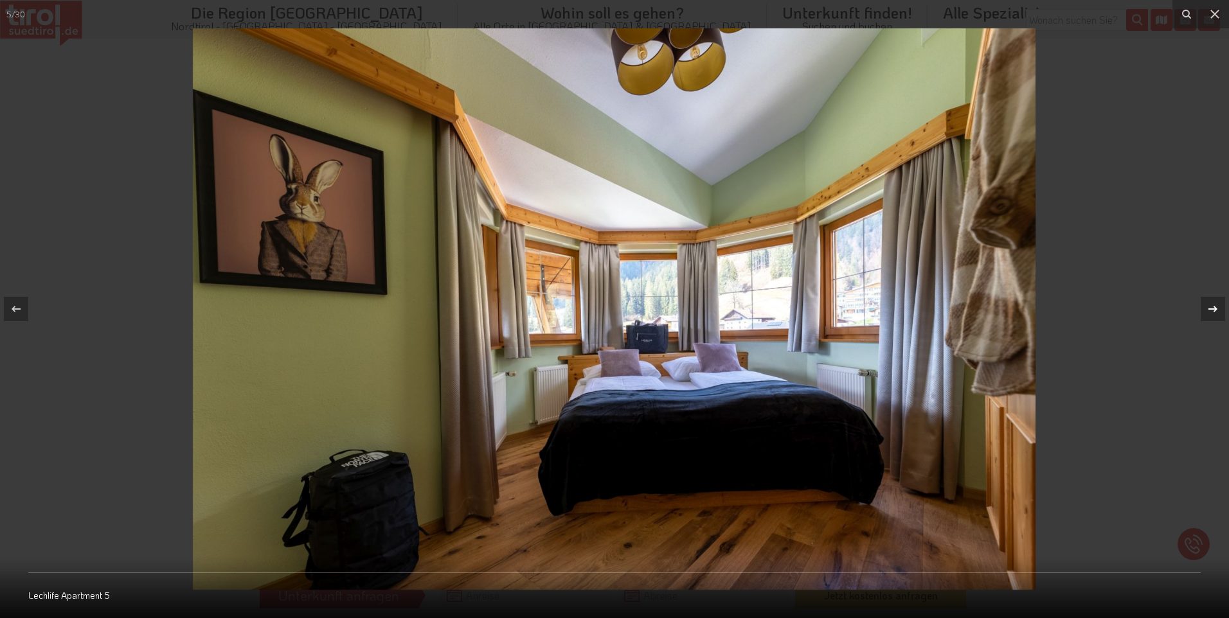
click at [1205, 307] on div at bounding box center [1213, 309] width 24 height 24
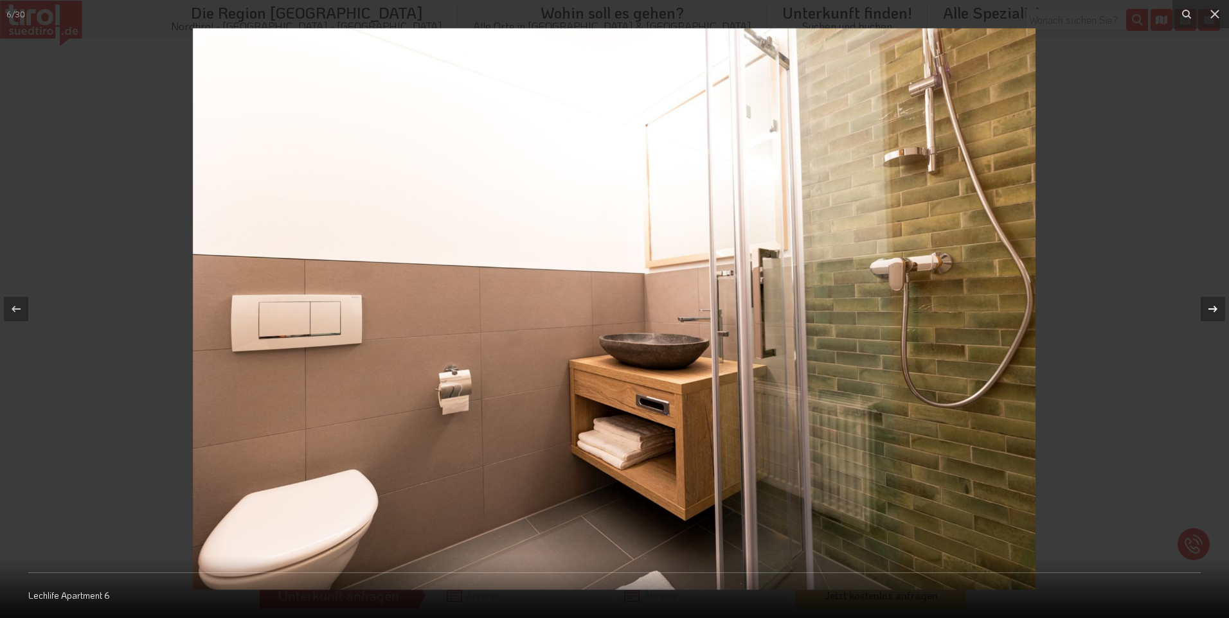
click at [1205, 307] on div at bounding box center [1213, 309] width 24 height 24
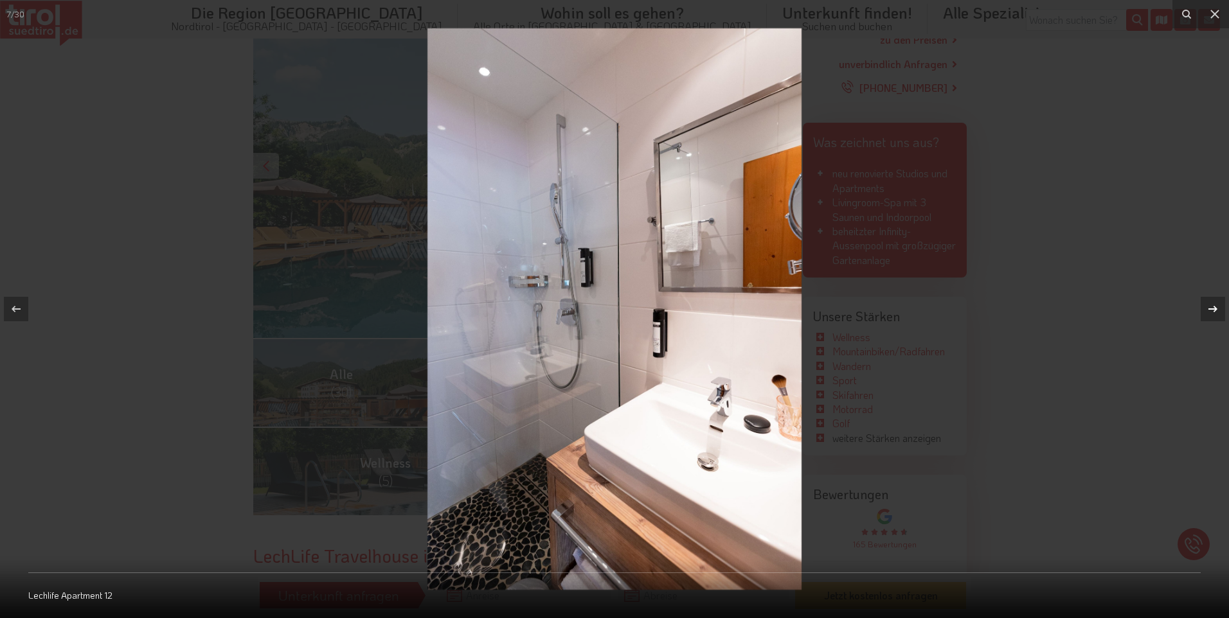
click at [1205, 307] on div at bounding box center [1213, 309] width 24 height 24
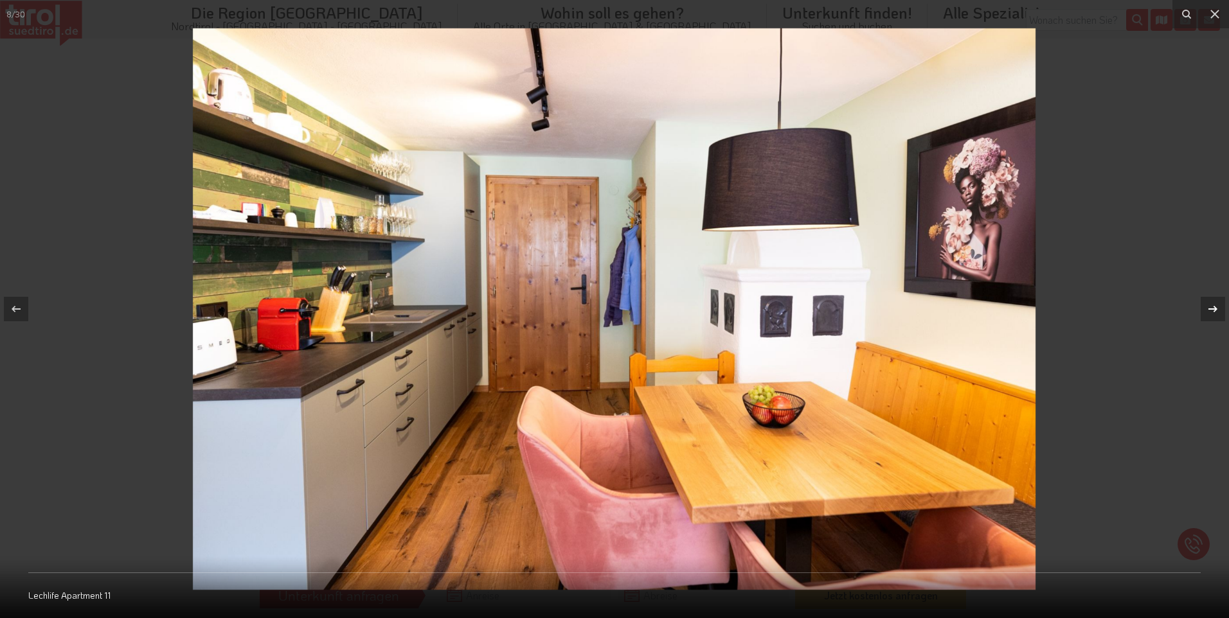
click at [1205, 307] on div at bounding box center [1213, 309] width 24 height 24
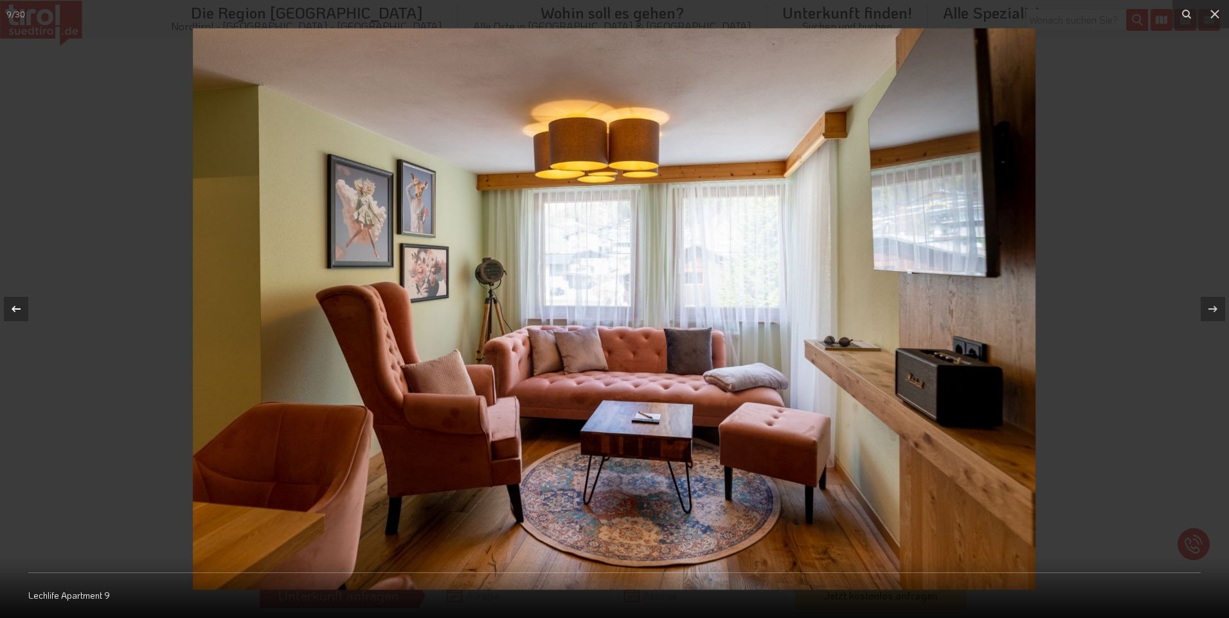
click at [12, 308] on icon at bounding box center [15, 308] width 15 height 15
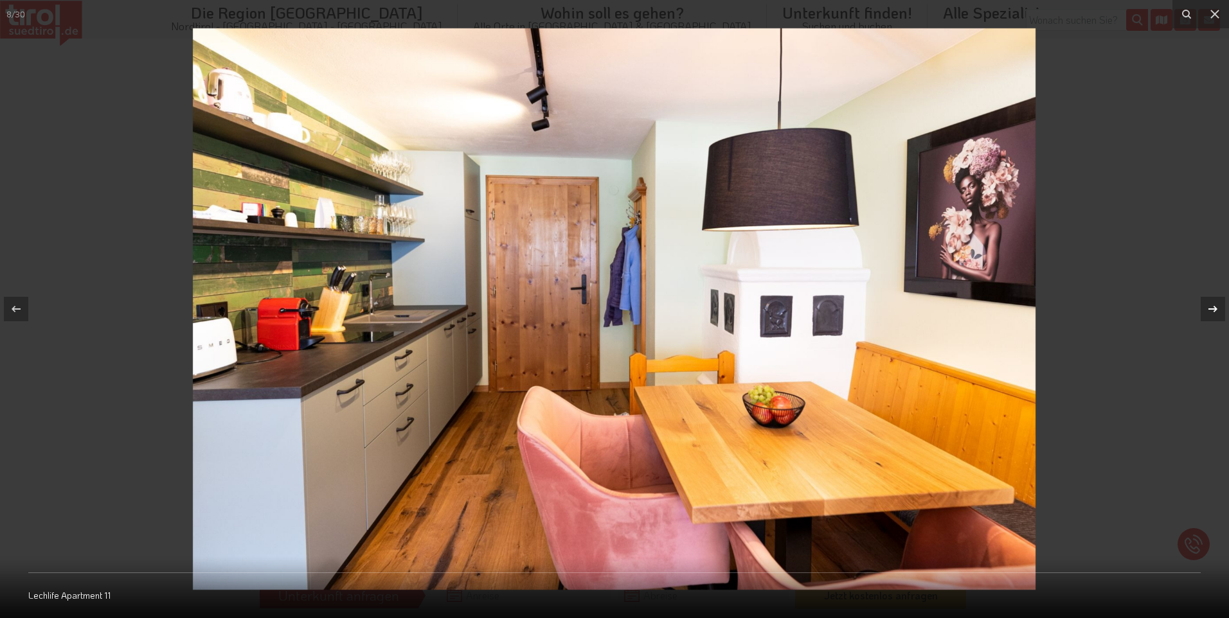
click at [1209, 312] on icon at bounding box center [1212, 308] width 15 height 15
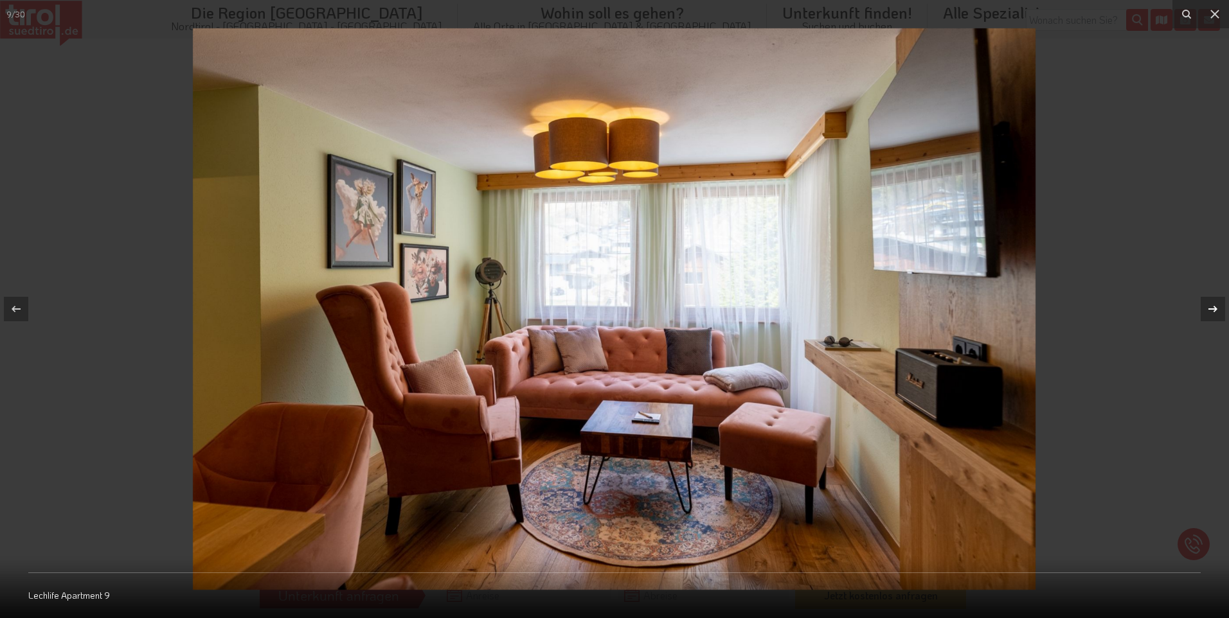
click at [1209, 312] on icon at bounding box center [1212, 308] width 15 height 15
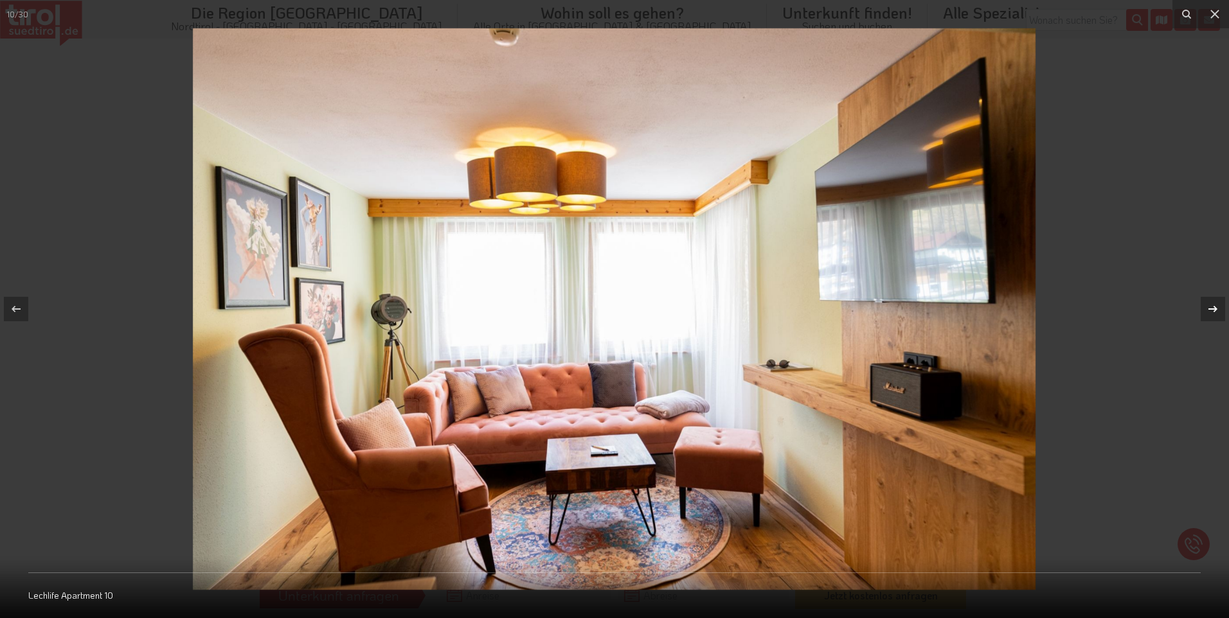
click at [1209, 312] on icon at bounding box center [1212, 308] width 15 height 15
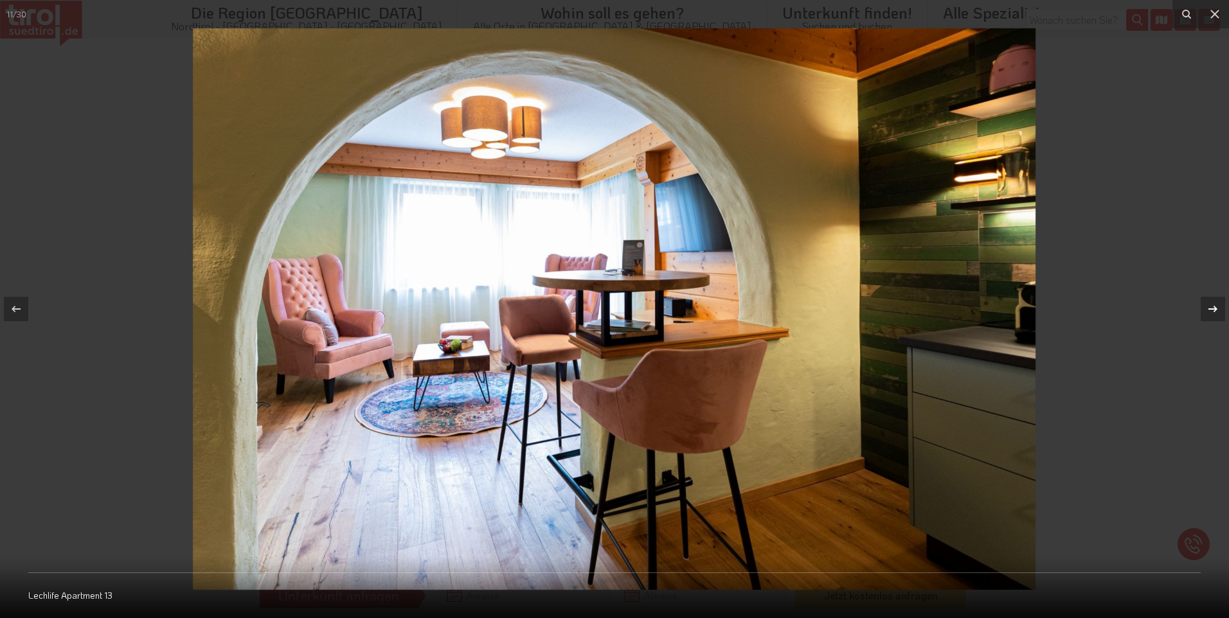
click at [1209, 312] on icon at bounding box center [1212, 308] width 15 height 15
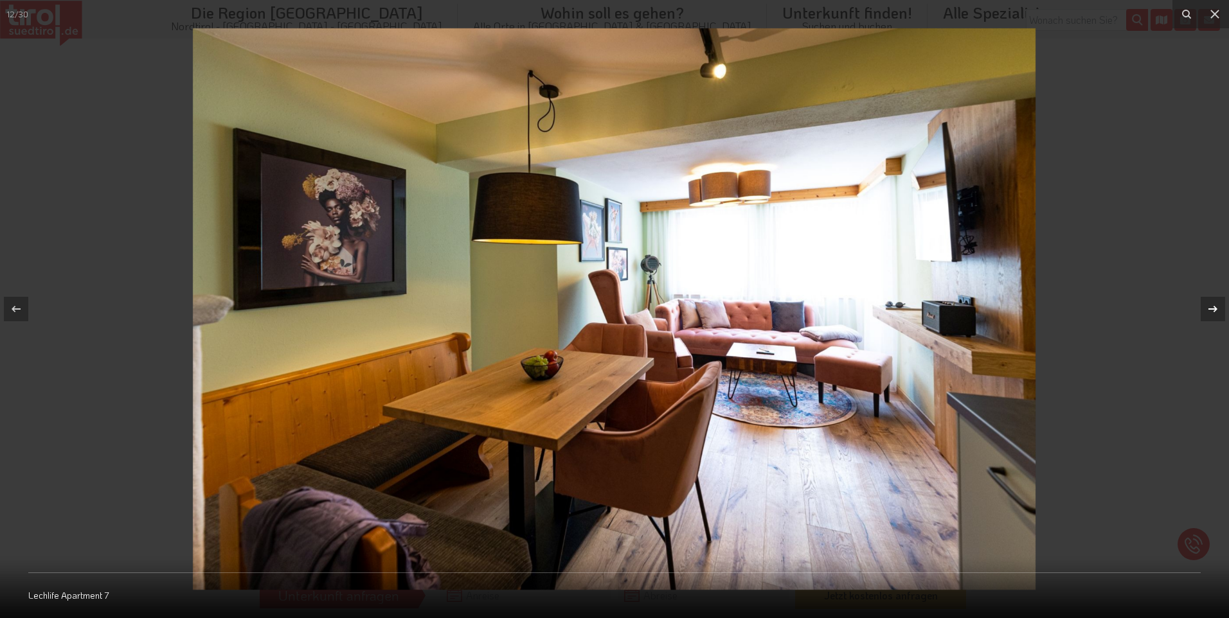
click at [1209, 312] on icon at bounding box center [1212, 308] width 15 height 15
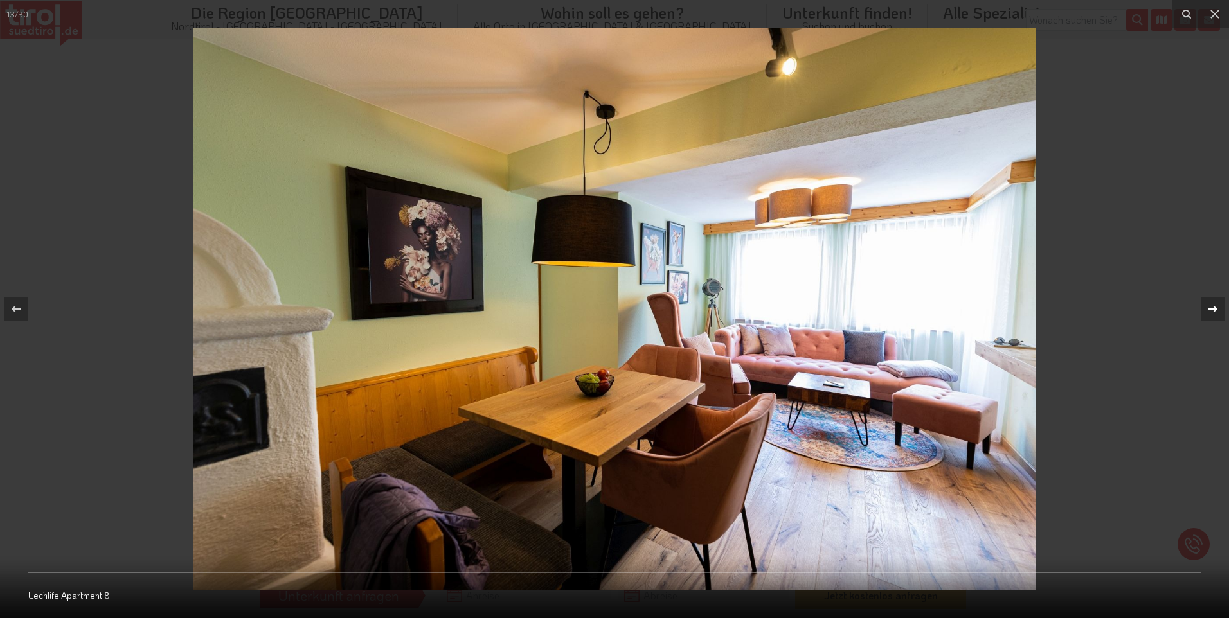
click at [1209, 312] on icon at bounding box center [1212, 308] width 15 height 15
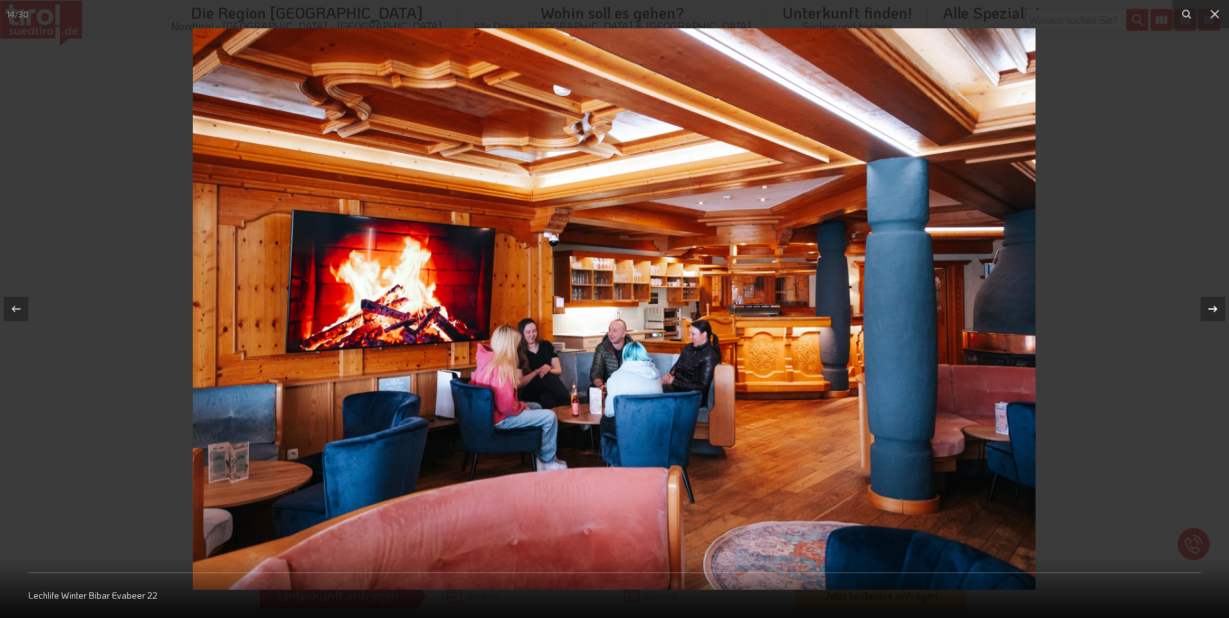
click at [1209, 312] on icon at bounding box center [1212, 308] width 15 height 15
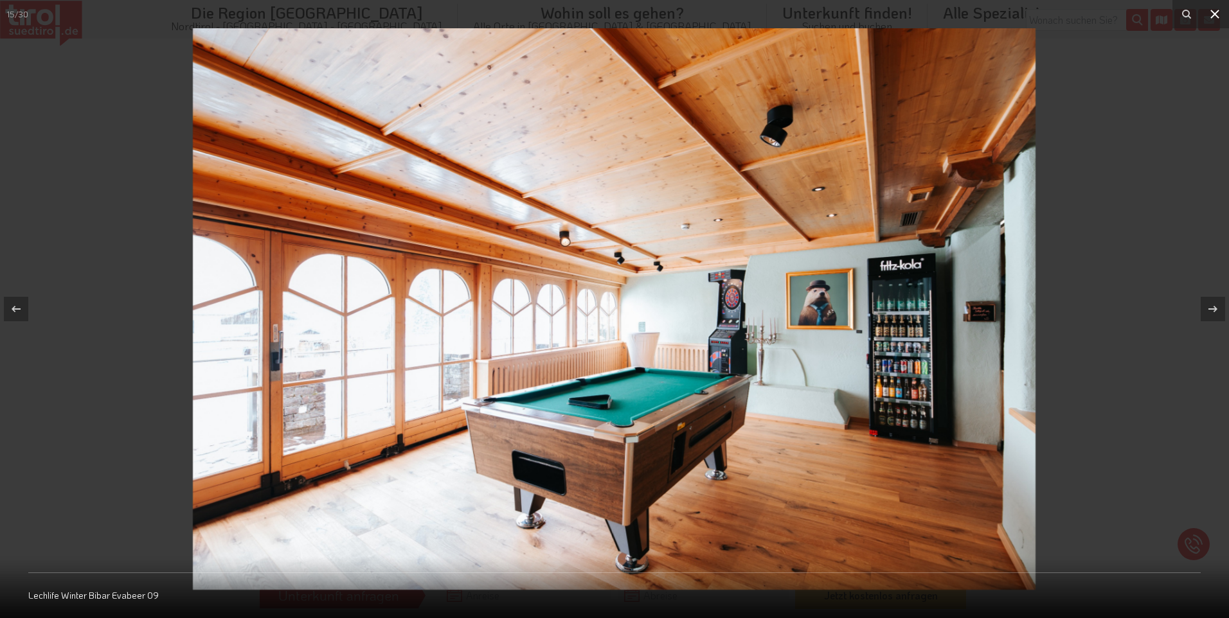
click at [1212, 9] on icon at bounding box center [1214, 13] width 15 height 15
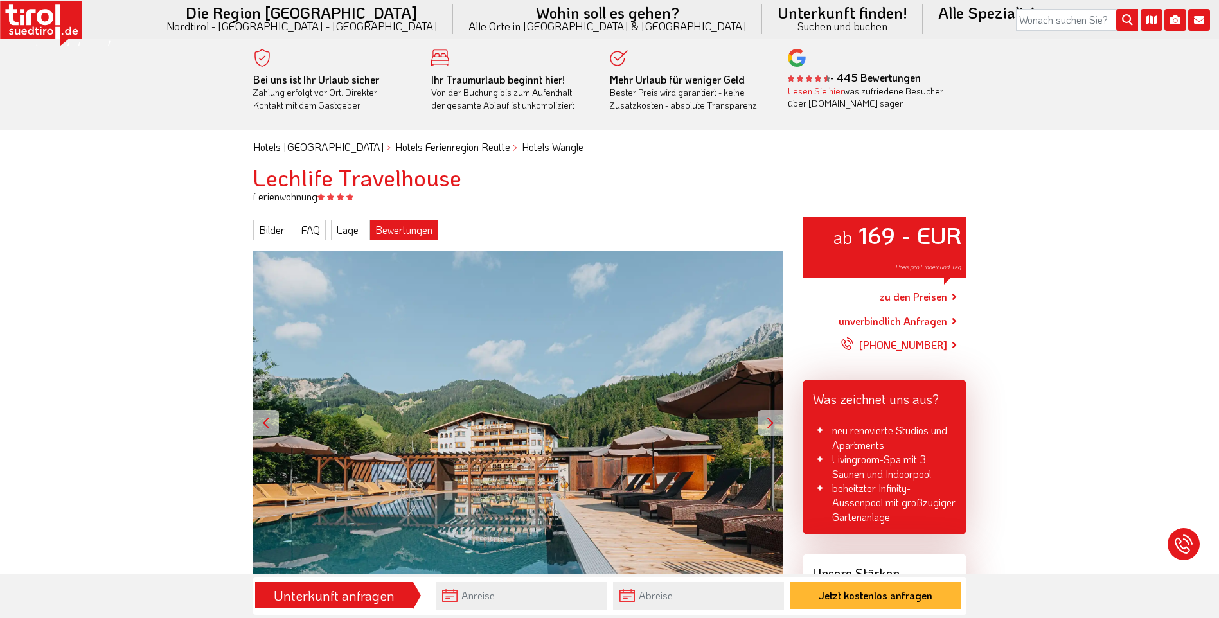
click at [408, 224] on link "Bewertungen" at bounding box center [404, 230] width 69 height 21
click at [908, 294] on link "zu den Preisen" at bounding box center [913, 297] width 67 height 32
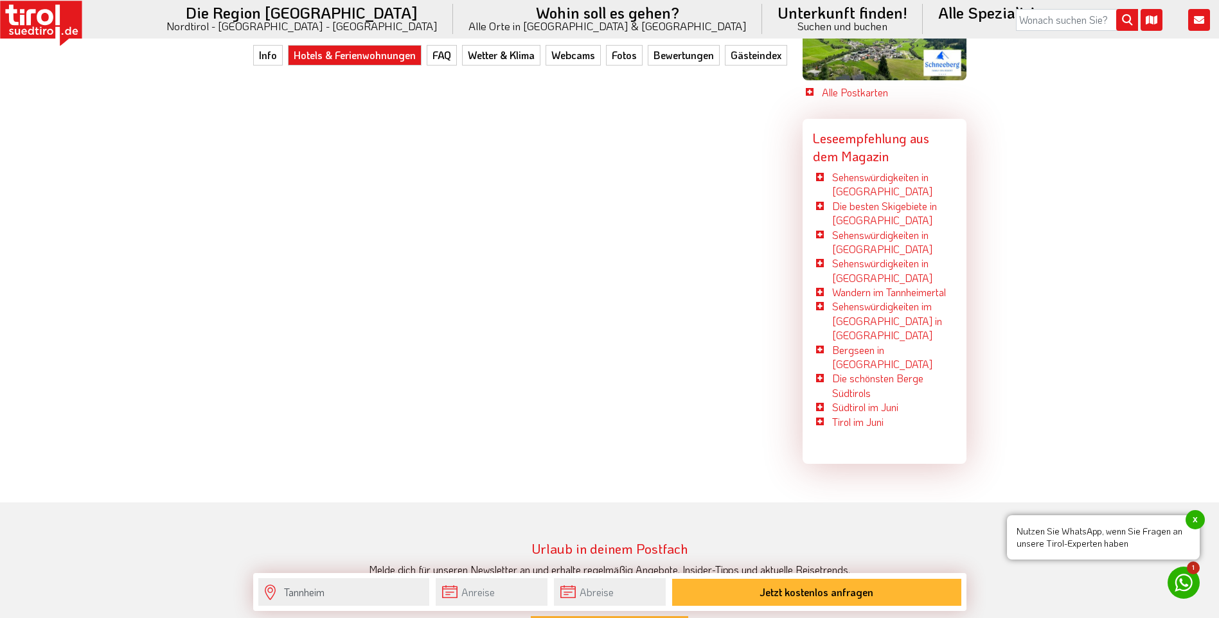
scroll to position [3857, 0]
